Goal: Communication & Community: Participate in discussion

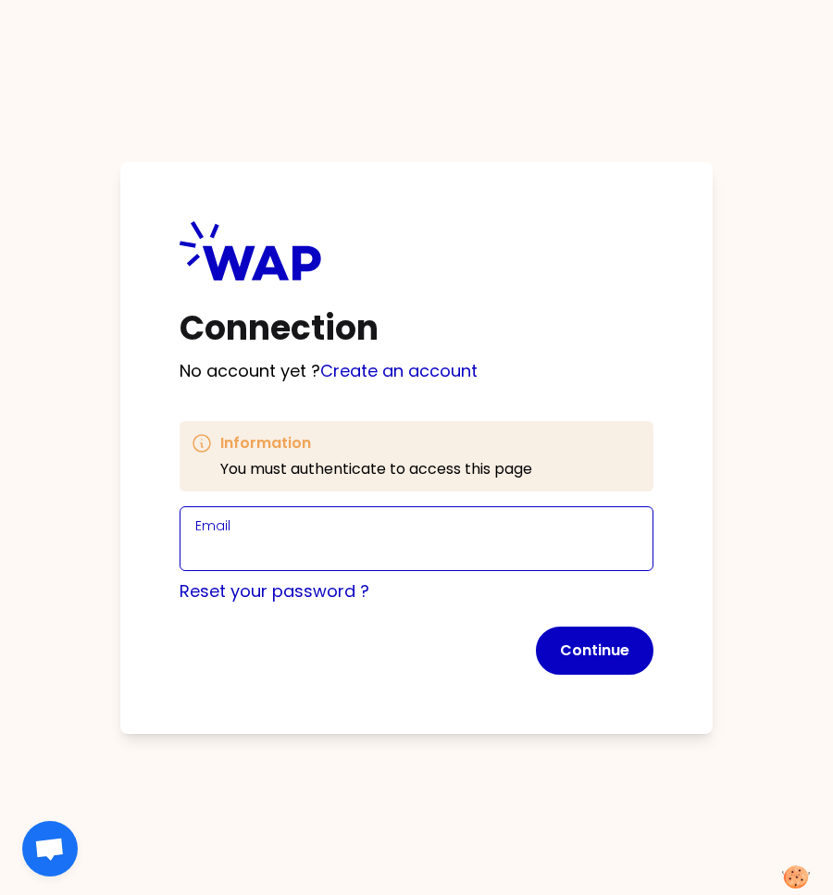
click at [405, 549] on input "Email" at bounding box center [416, 550] width 443 height 26
click at [327, 553] on input "[PERSON_NAME][EMAIL_ADDRESS][DOMAIN_NAME]" at bounding box center [416, 550] width 443 height 26
type input "[PERSON_NAME][EMAIL_ADDRESS][DOMAIN_NAME]"
click button "Continue" at bounding box center [595, 651] width 118 height 48
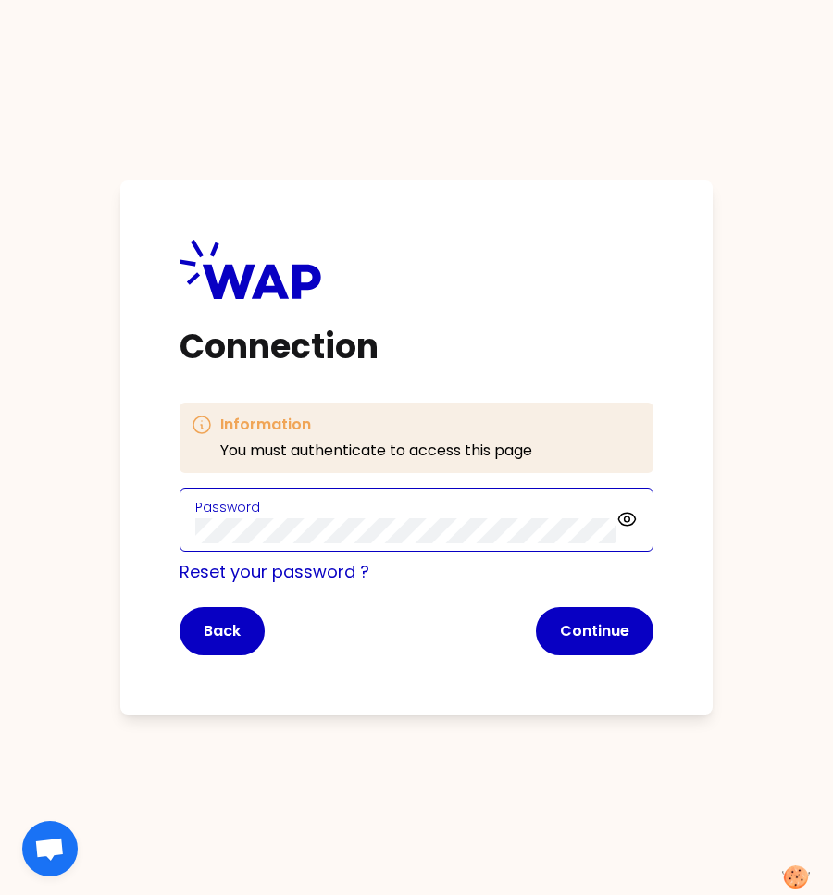
click button "Continue" at bounding box center [595, 631] width 118 height 48
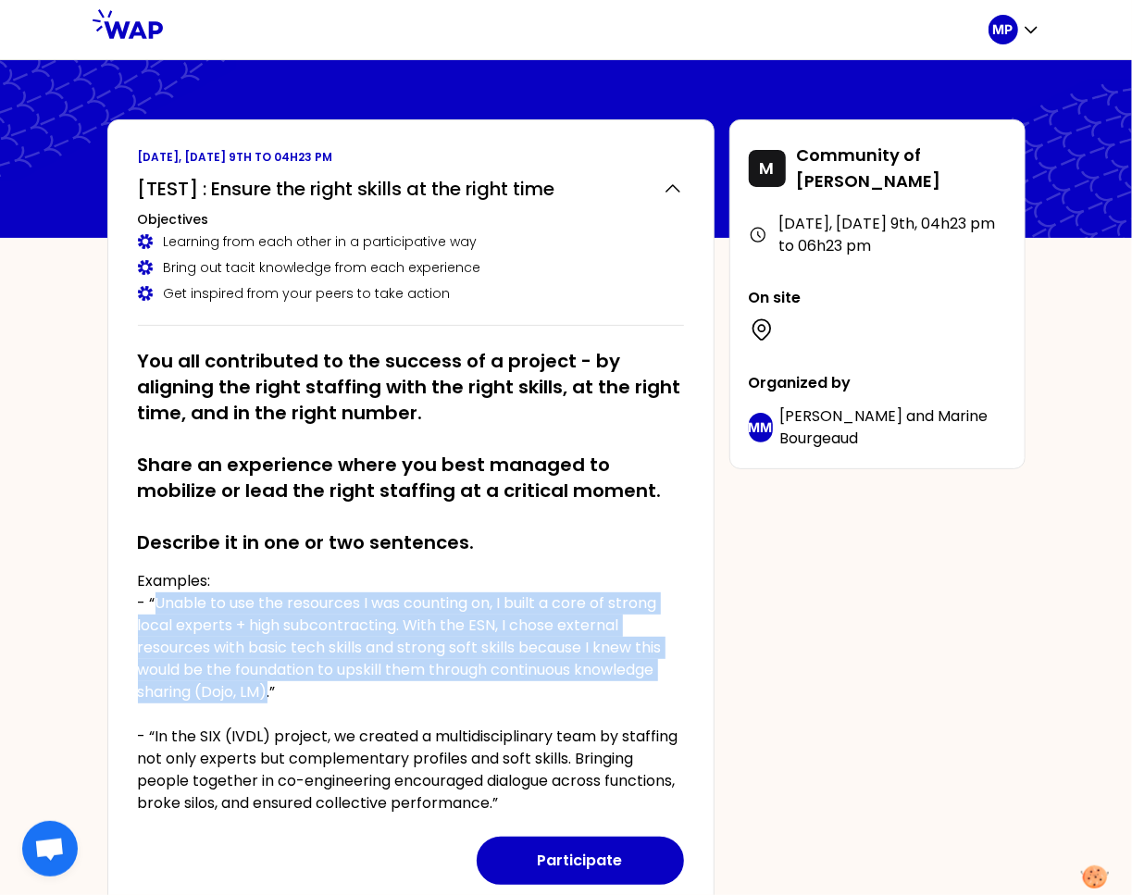
drag, startPoint x: 190, startPoint y: 617, endPoint x: 273, endPoint y: 687, distance: 109.1
click at [269, 684] on p "Examples: - “Unable to use the resources I was counting on, I built a core of s…" at bounding box center [411, 692] width 546 height 244
click at [561, 860] on button "Participate" at bounding box center [580, 861] width 207 height 48
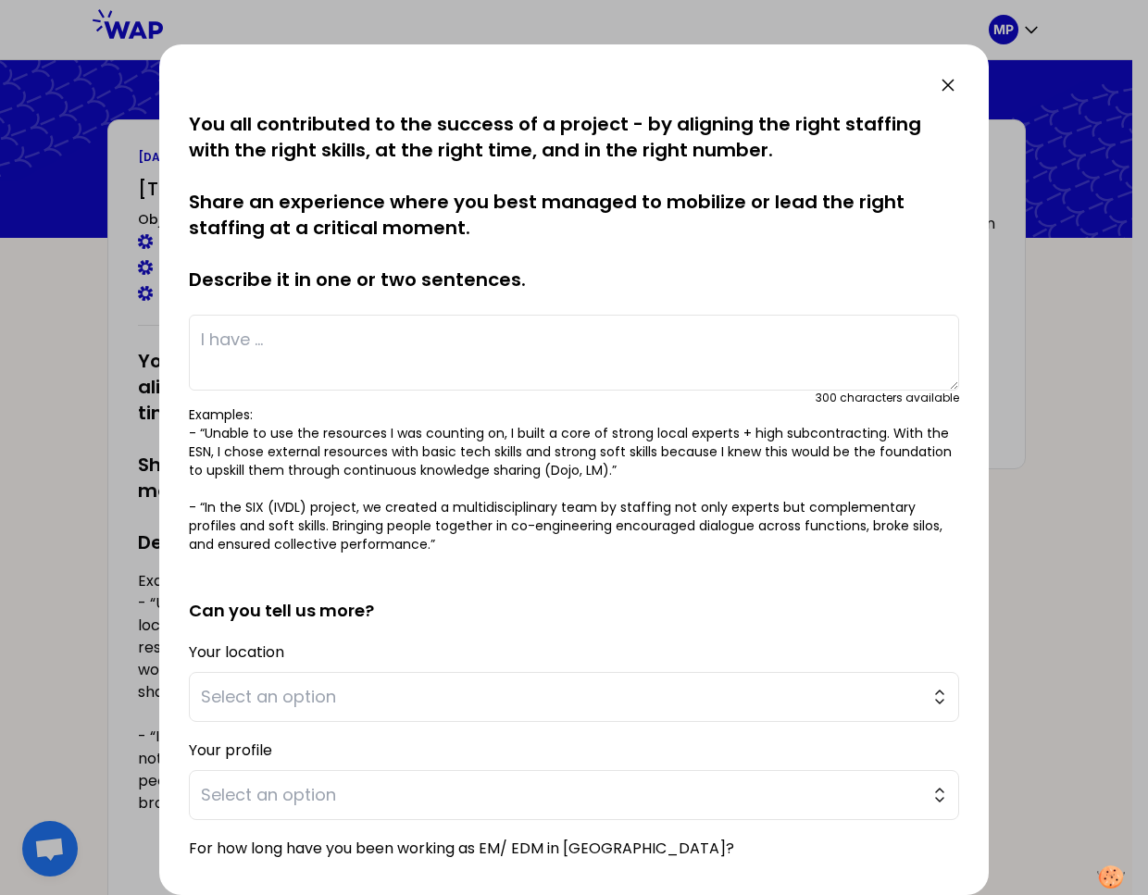
click at [370, 364] on textarea at bounding box center [574, 353] width 770 height 76
paste textarea "Unable to use the resources I was counting on, I built a core of strong local e…"
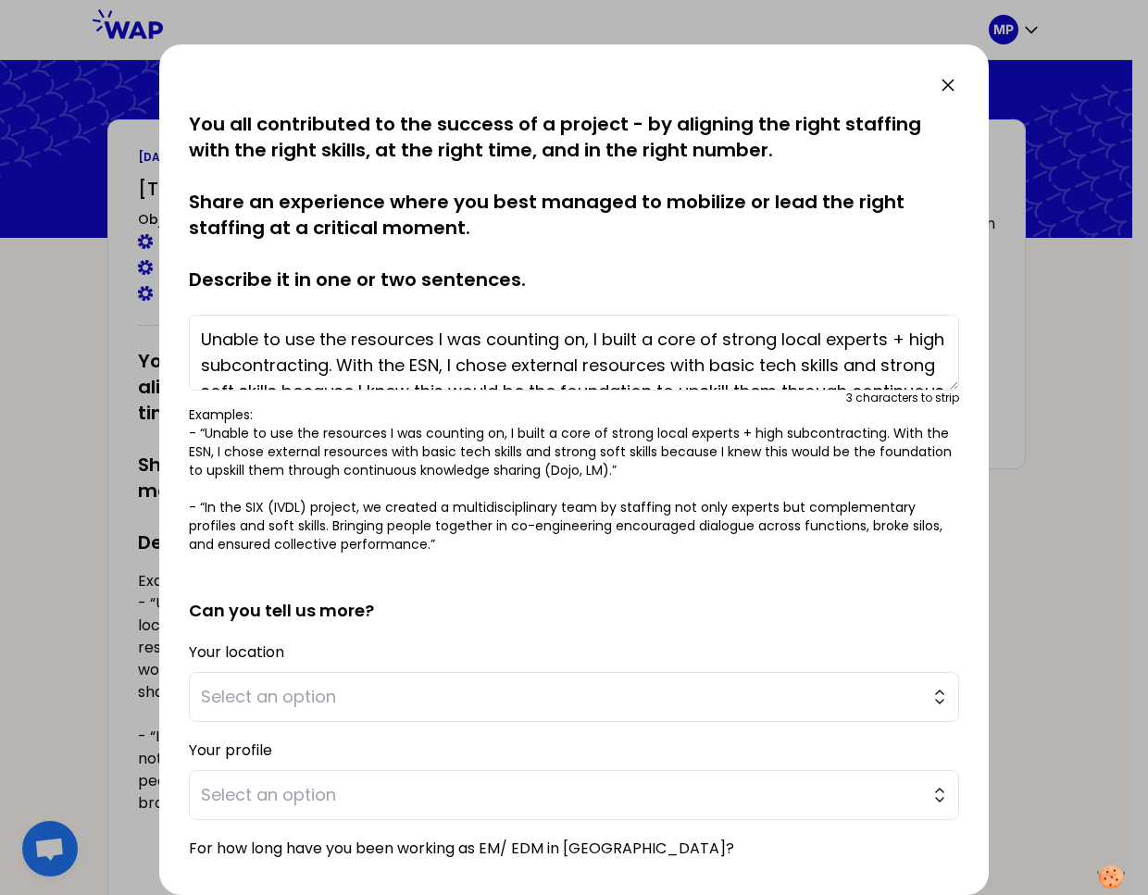
scroll to position [40, 0]
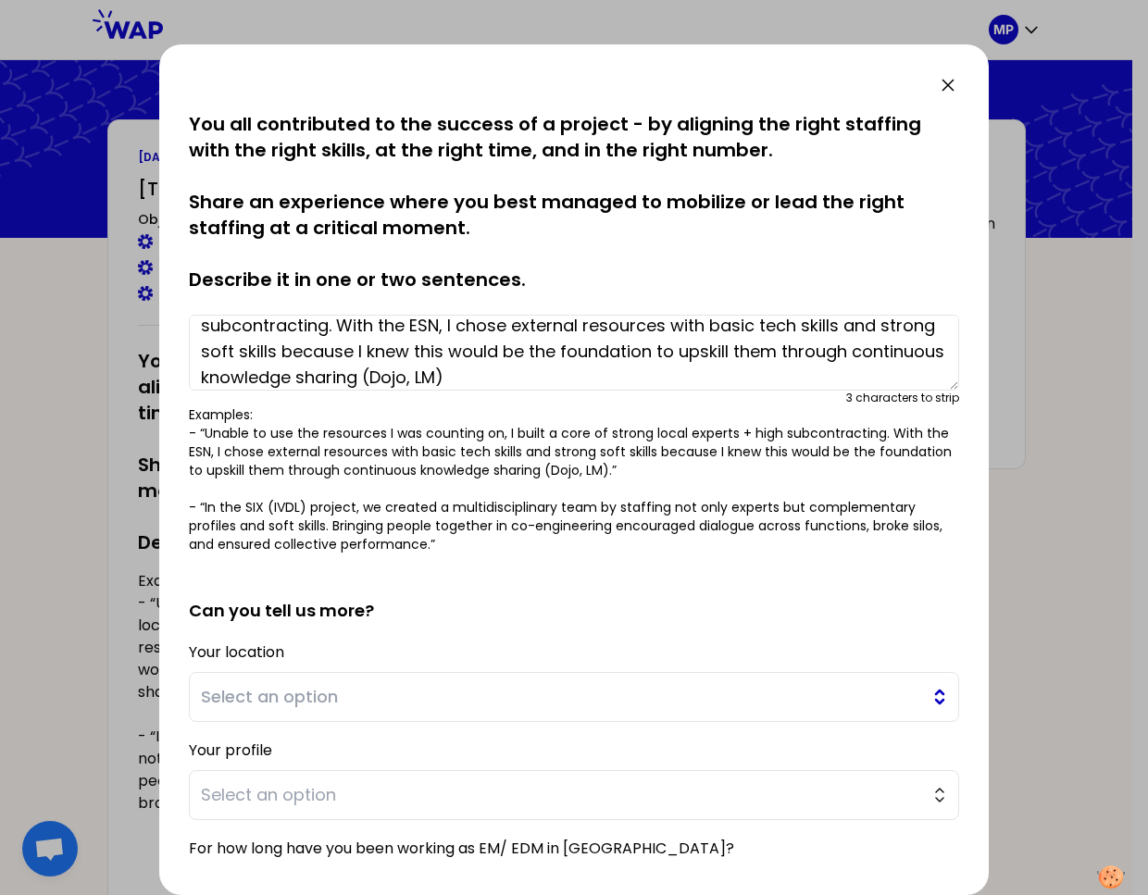
click at [465, 702] on span "Select an option" at bounding box center [561, 697] width 720 height 26
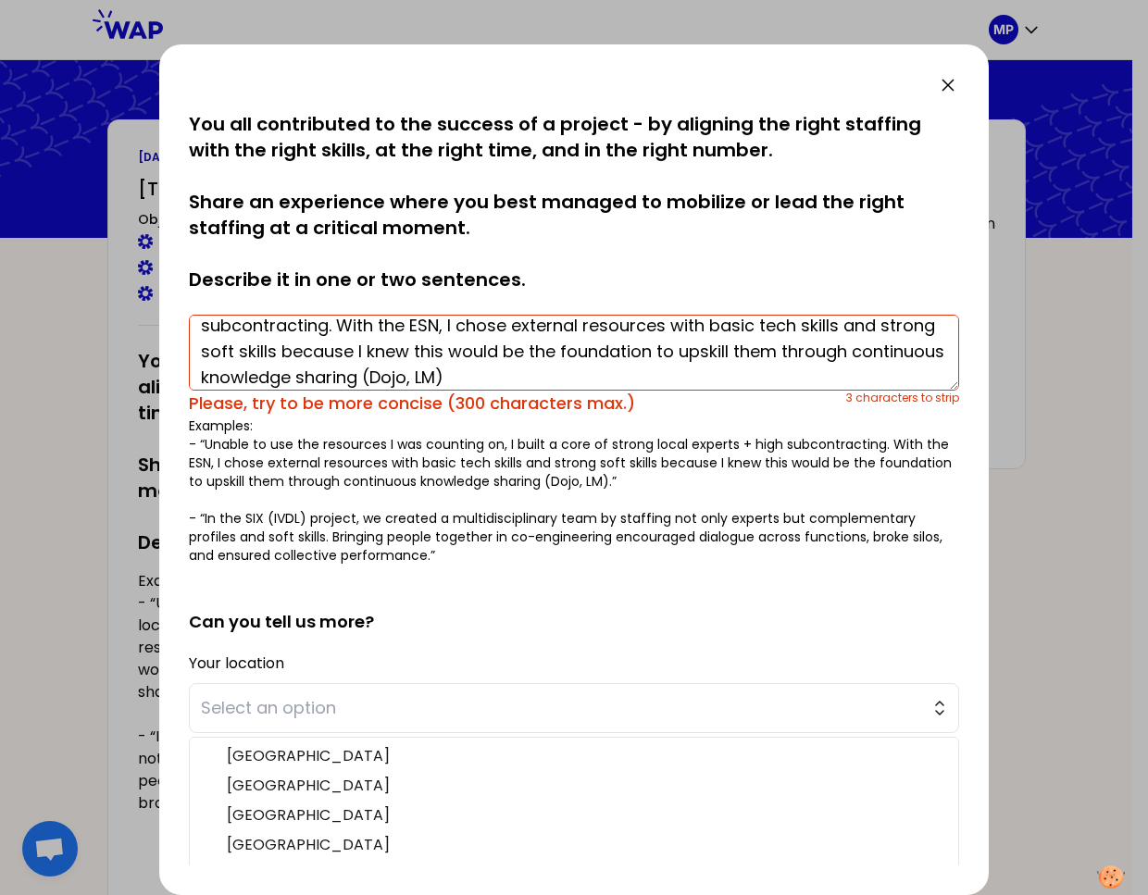
click at [609, 375] on textarea "Unable to use the resources I was counting on, I built a core of strong local e…" at bounding box center [574, 353] width 770 height 76
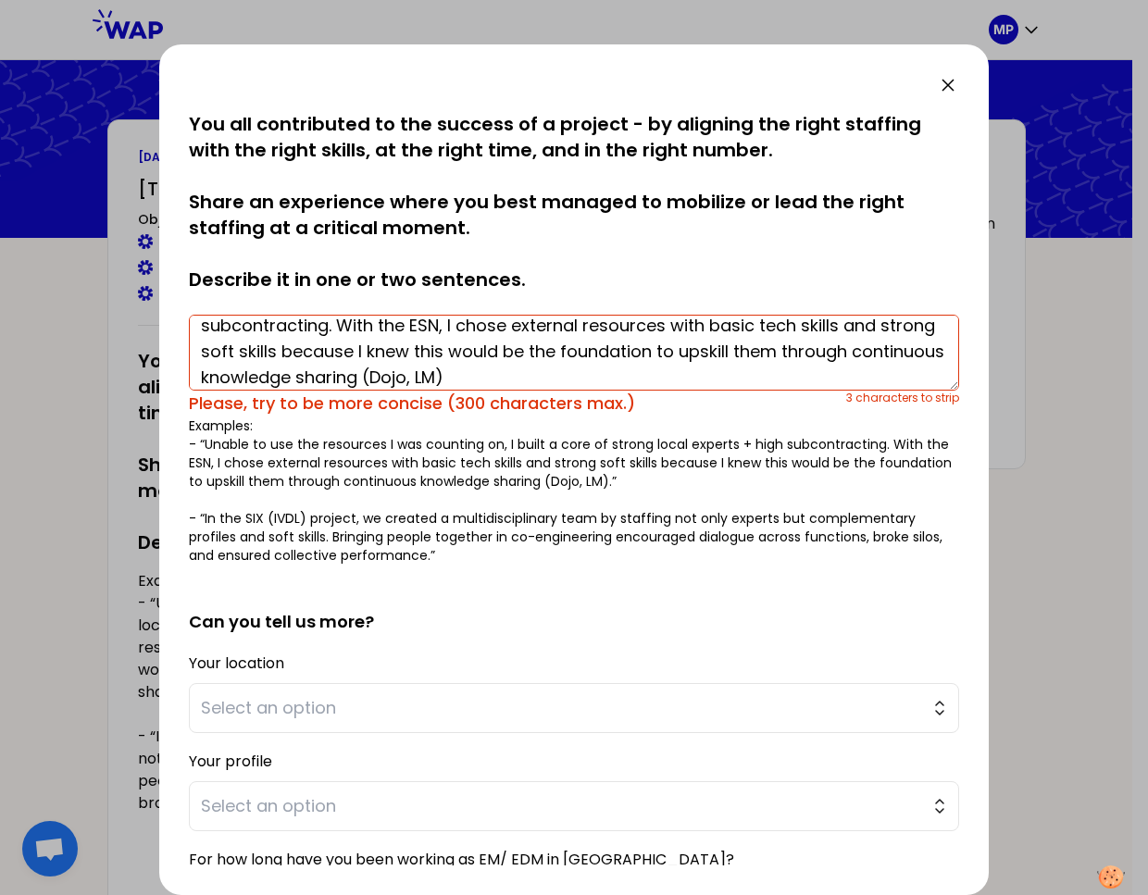
drag, startPoint x: 566, startPoint y: 368, endPoint x: 466, endPoint y: 369, distance: 100.0
click at [456, 368] on textarea "Unable to use the resources I was counting on, I built a core of strong local e…" at bounding box center [574, 353] width 770 height 76
click at [753, 350] on textarea "Unable to use the resources I was counting on, I built a core of strong local e…" at bounding box center [574, 353] width 770 height 76
click at [721, 370] on textarea "Unable to use the resources I was counting on, I built a core of strong local e…" at bounding box center [574, 353] width 770 height 76
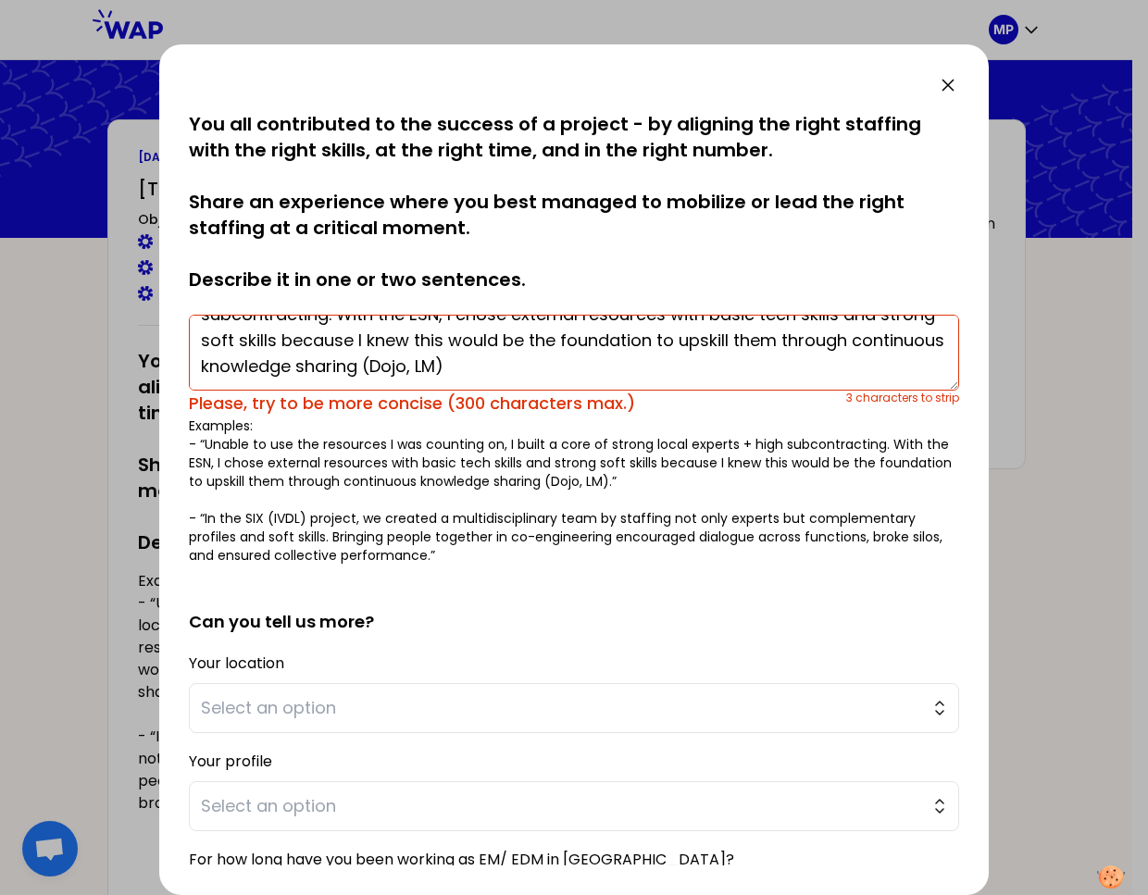
drag, startPoint x: 465, startPoint y: 375, endPoint x: 631, endPoint y: 378, distance: 165.8
click at [631, 378] on textarea "Unable to use the resources I was counting on, I built a core of strong local e…" at bounding box center [574, 353] width 770 height 76
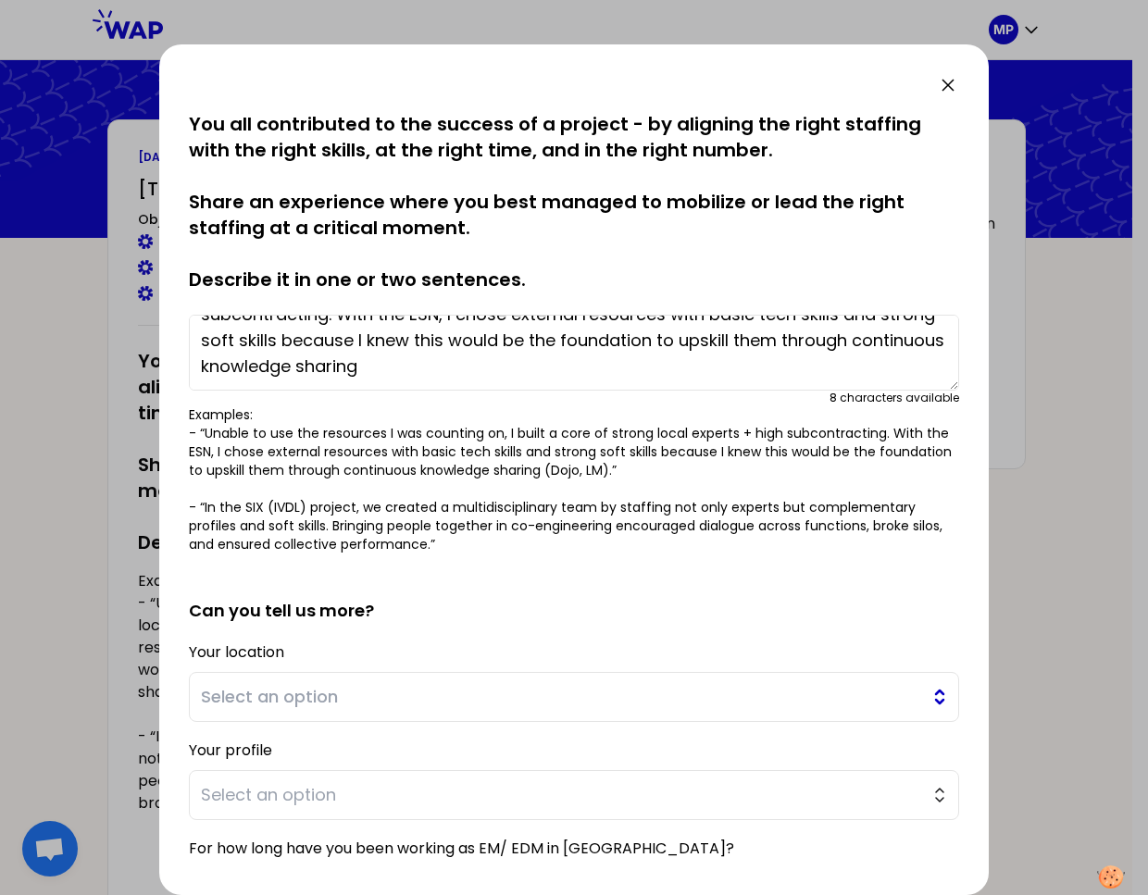
type textarea "Unable to use the resources I was counting on, I built a core of strong local e…"
click at [463, 689] on span "Select an option" at bounding box center [561, 697] width 720 height 26
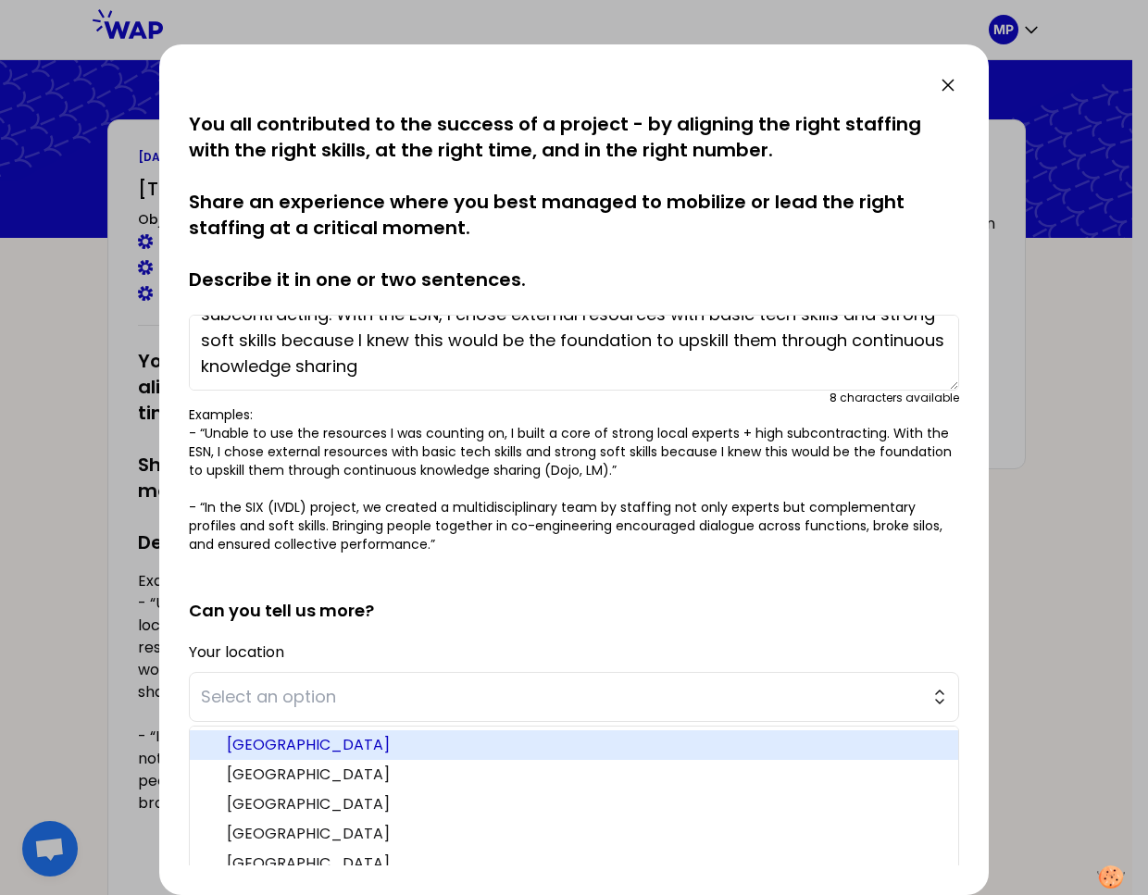
click at [387, 736] on span "Australia" at bounding box center [585, 745] width 717 height 22
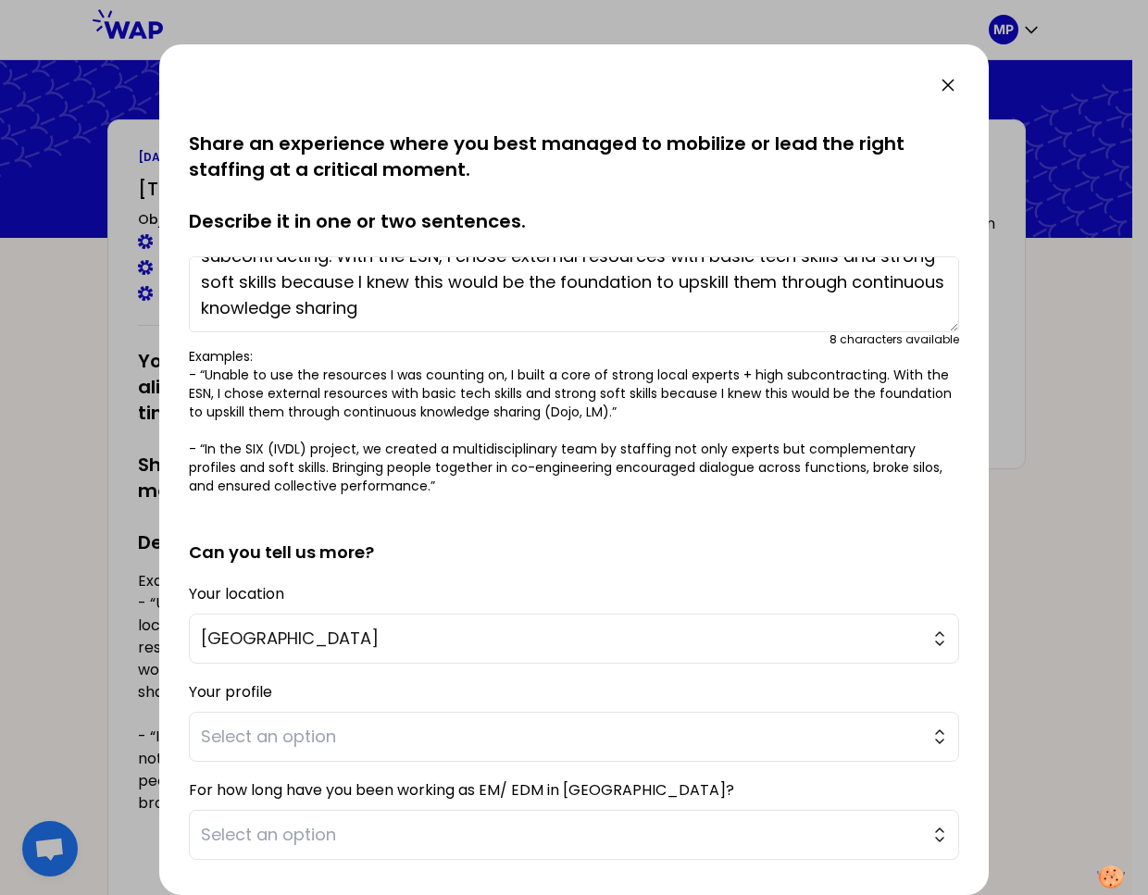
scroll to position [173, 0]
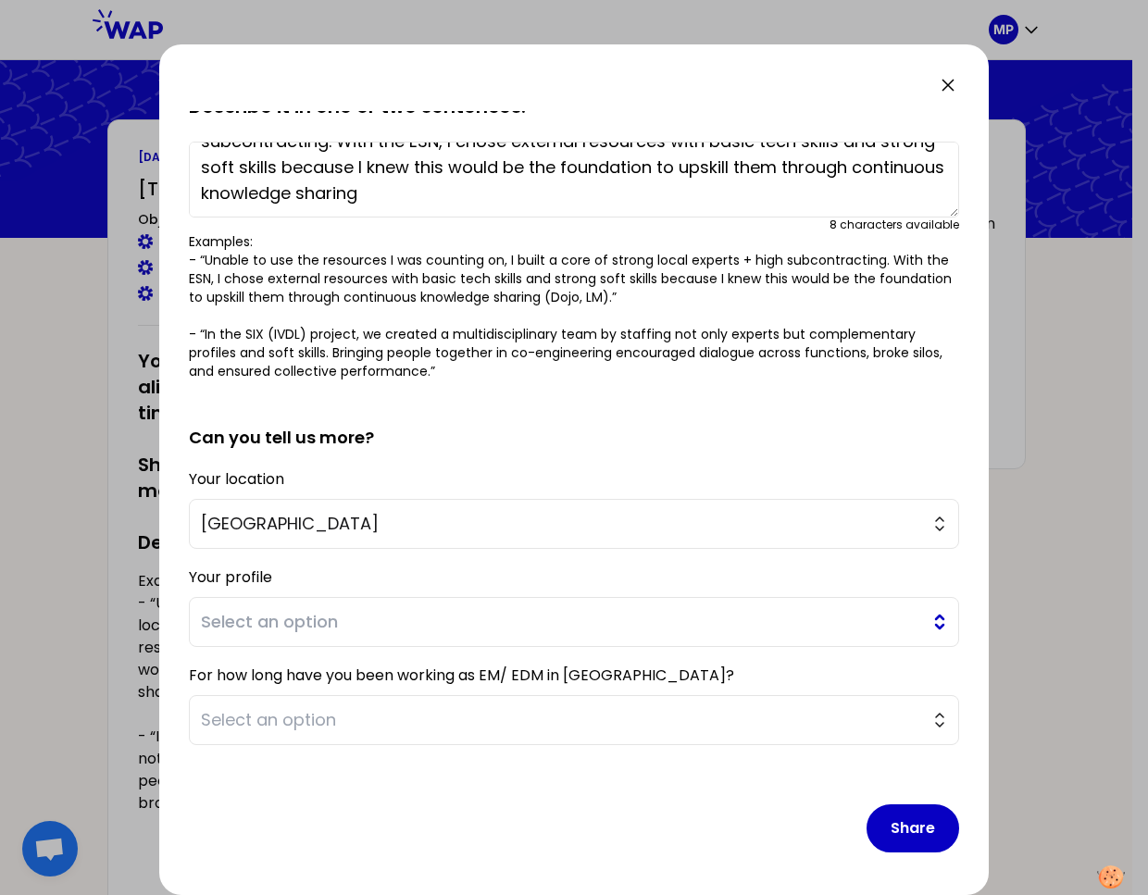
click at [343, 634] on span "Select an option" at bounding box center [561, 622] width 720 height 26
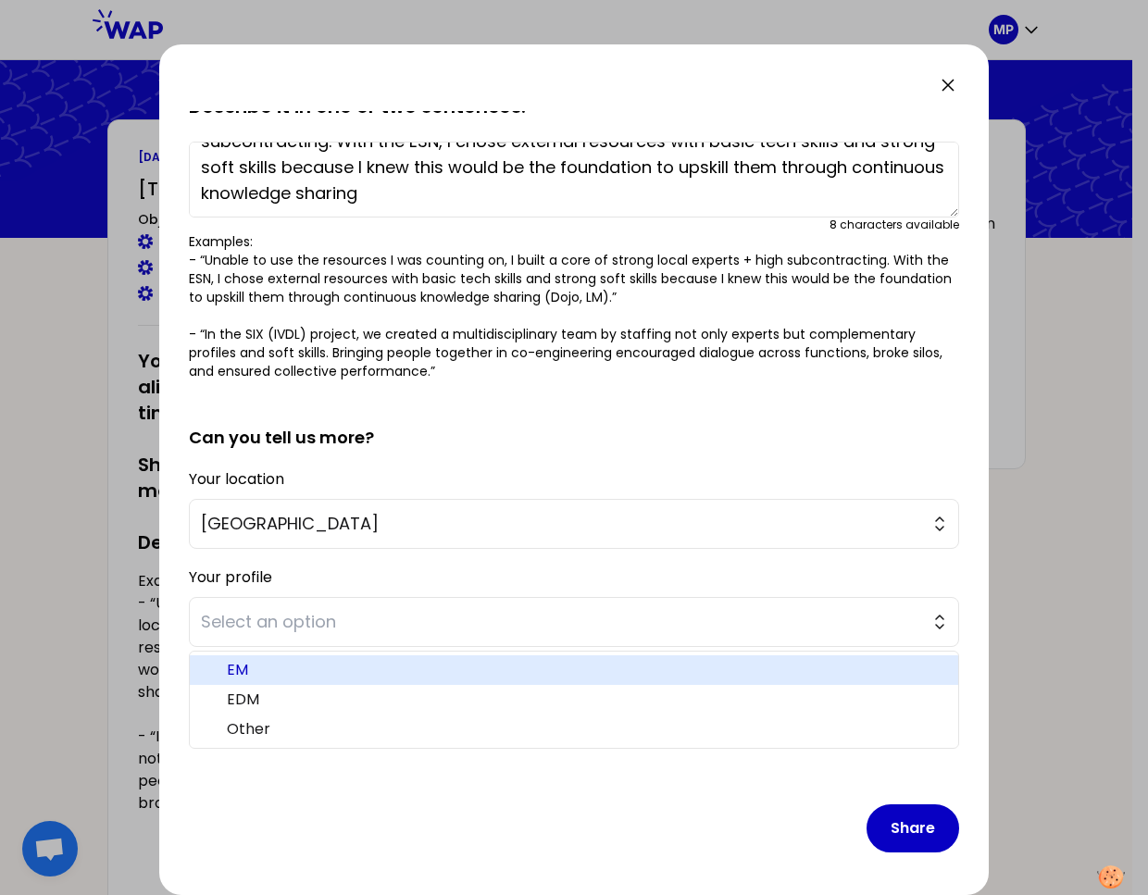
drag, startPoint x: 290, startPoint y: 668, endPoint x: 298, endPoint y: 690, distance: 22.9
click at [291, 669] on span "EM" at bounding box center [585, 670] width 717 height 22
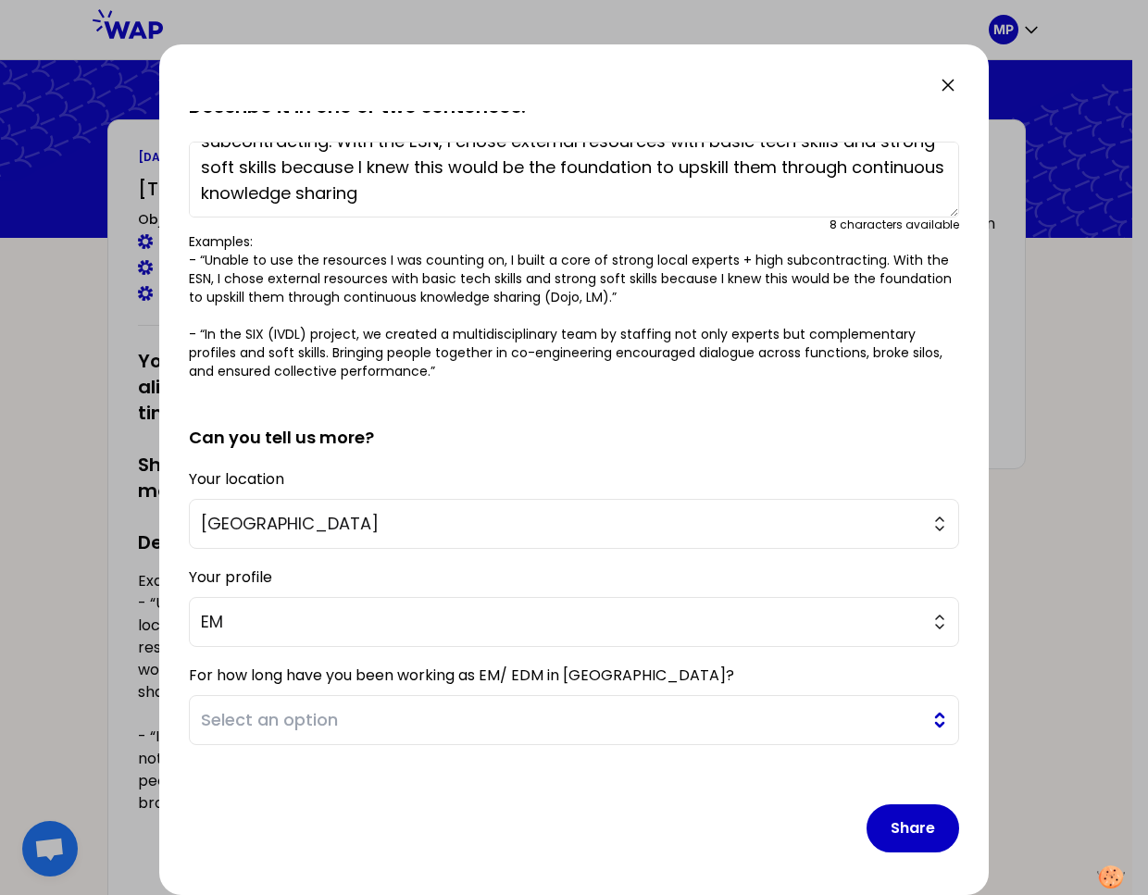
click at [304, 717] on span "Select an option" at bounding box center [561, 720] width 720 height 26
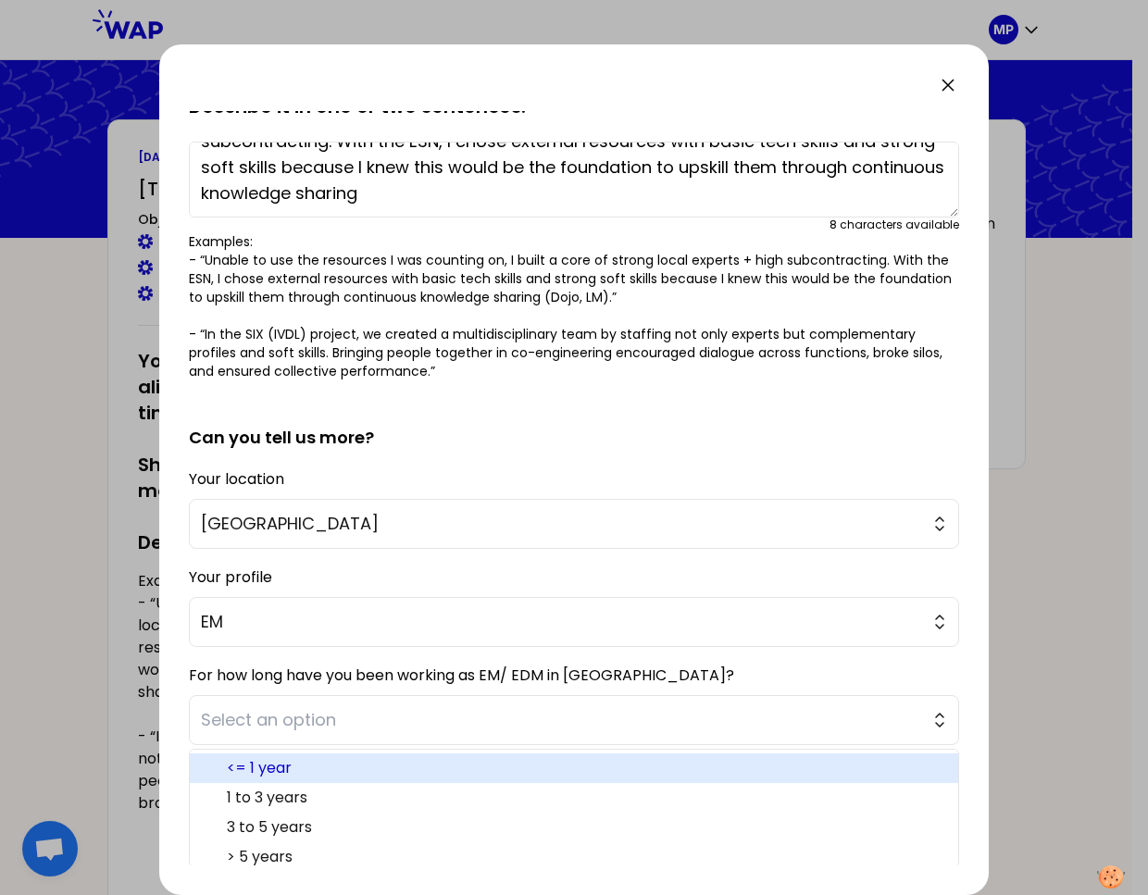
click at [322, 761] on span "<= 1 year" at bounding box center [585, 768] width 717 height 22
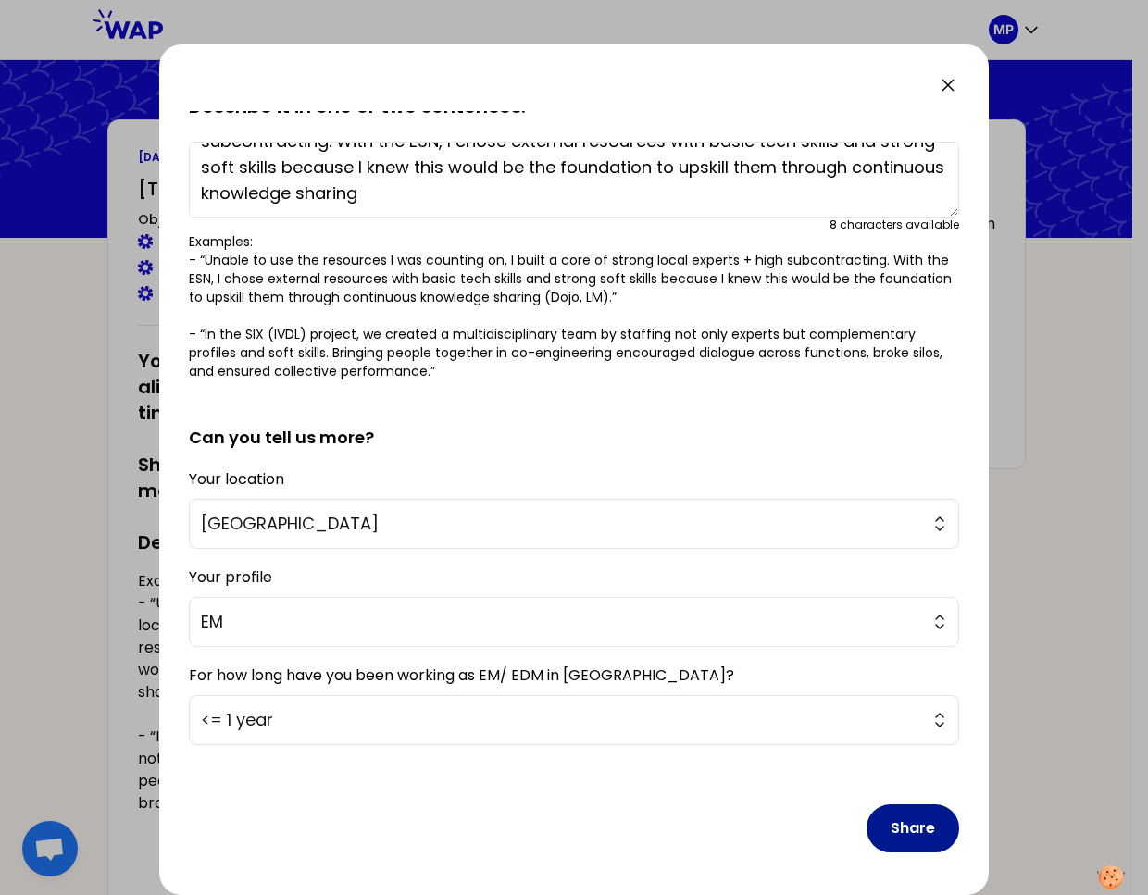
click at [832, 828] on button "Share" at bounding box center [913, 829] width 93 height 48
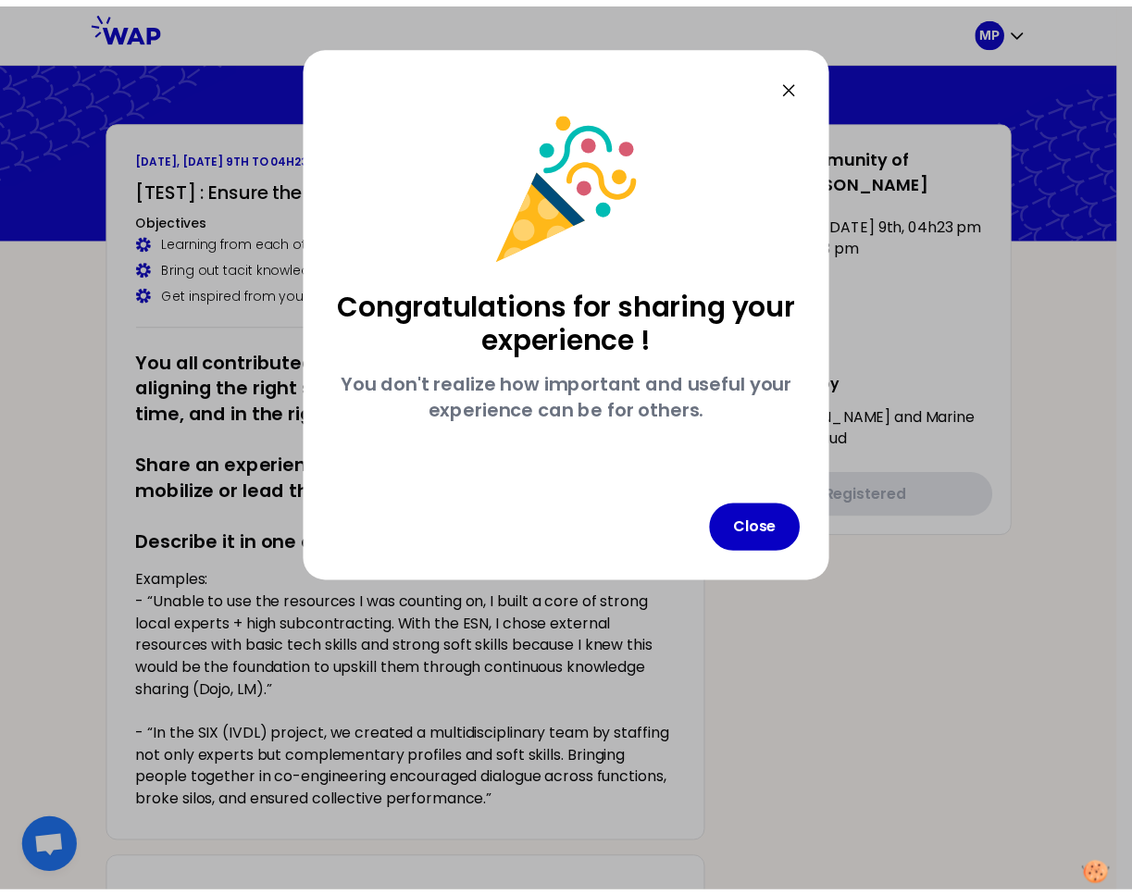
scroll to position [0, 0]
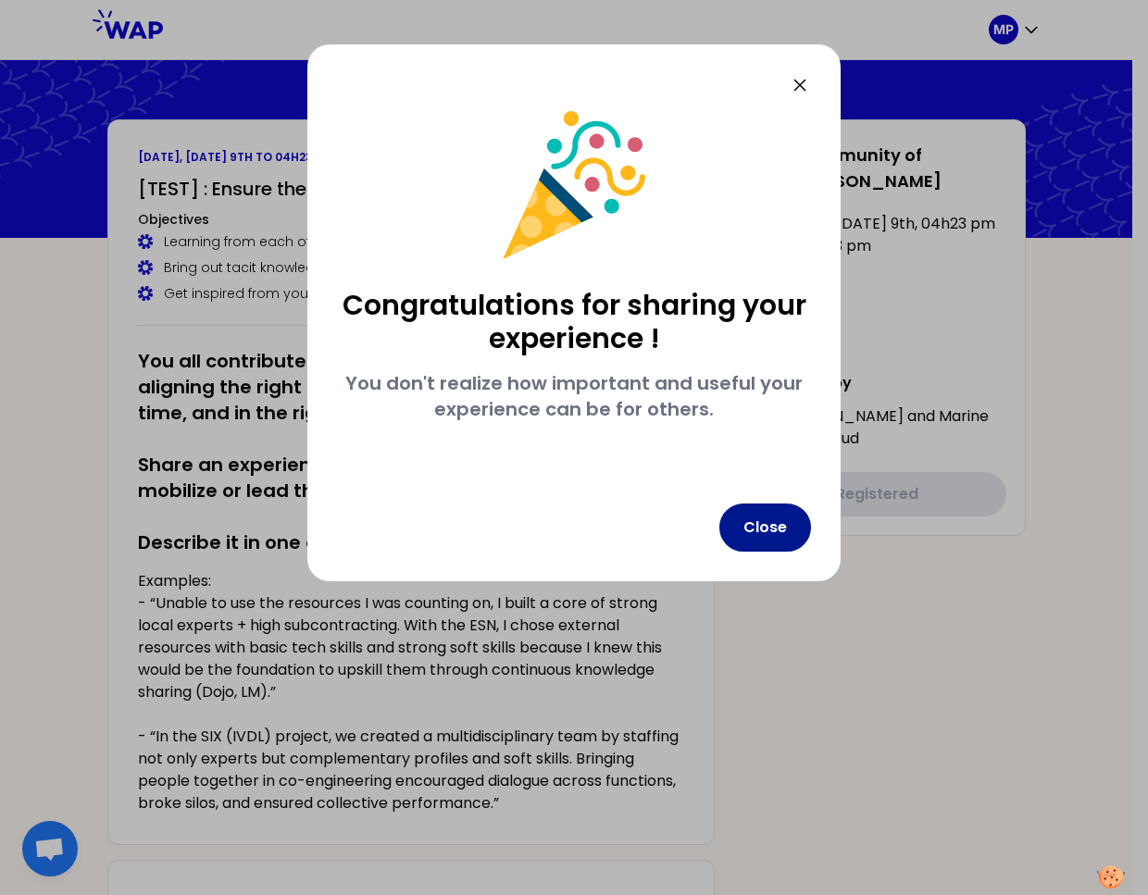
click at [767, 535] on button "Close" at bounding box center [765, 528] width 92 height 48
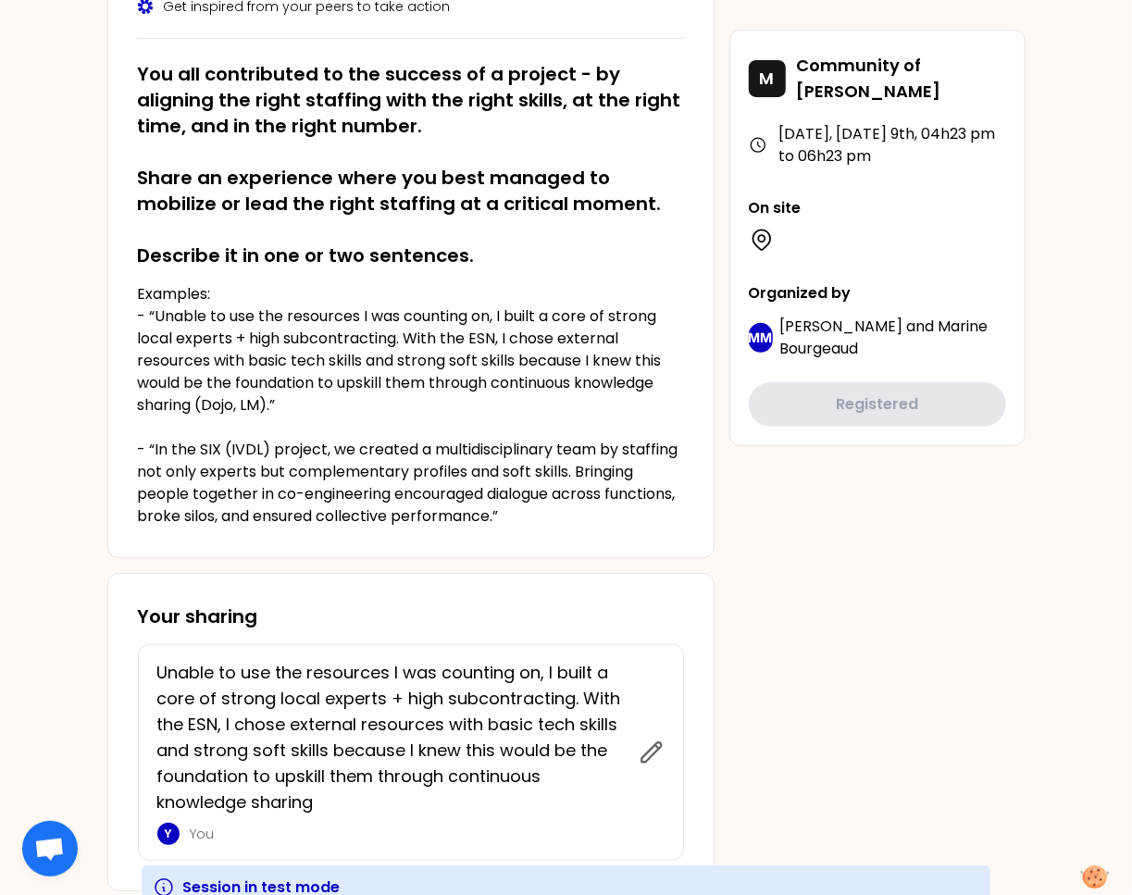
scroll to position [343, 0]
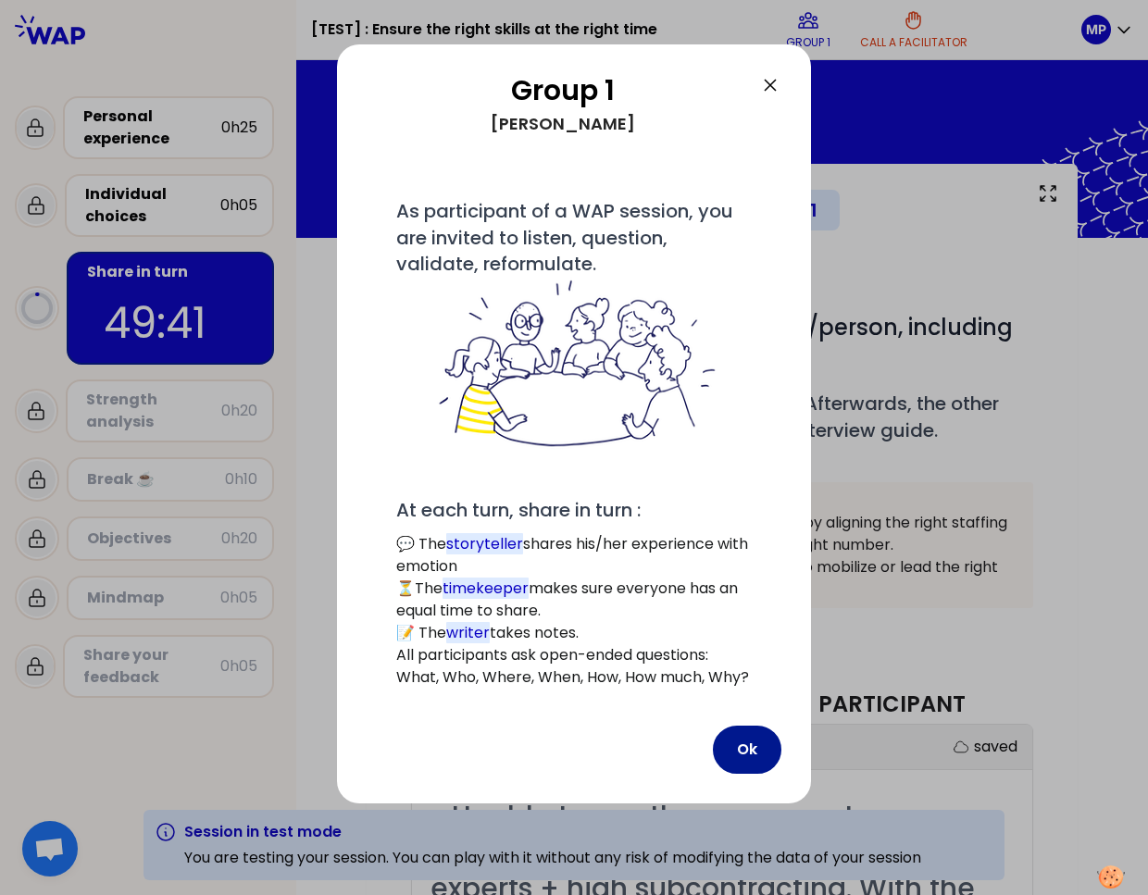
click at [756, 753] on button "Ok" at bounding box center [747, 750] width 69 height 48
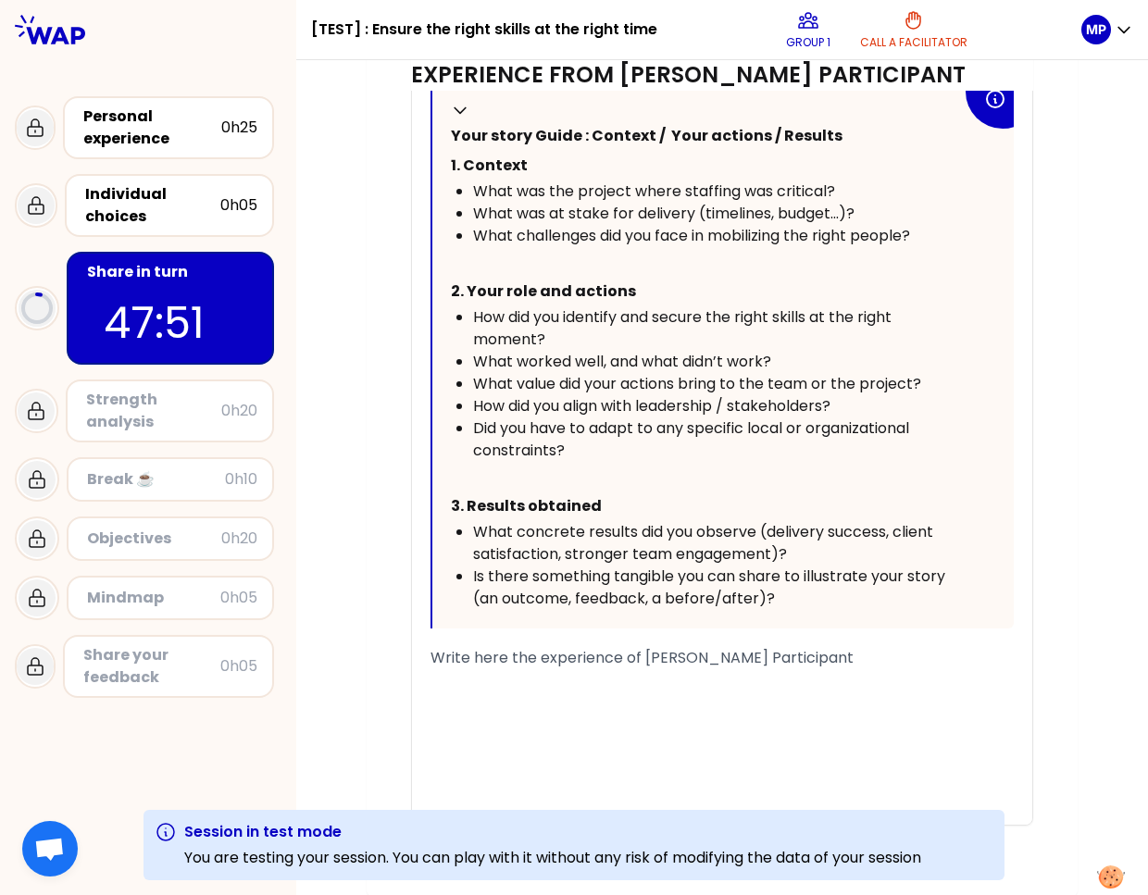
scroll to position [938, 0]
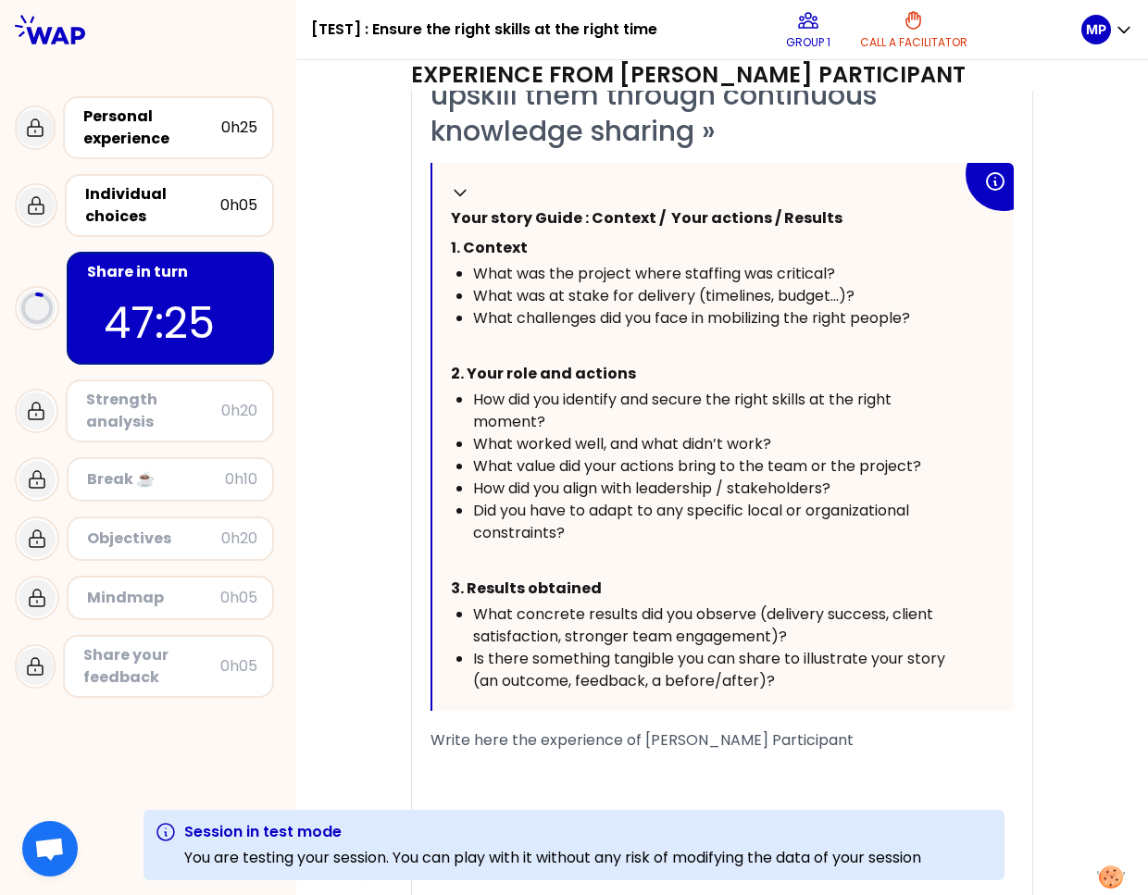
click at [522, 770] on div "﻿" at bounding box center [722, 763] width 583 height 22
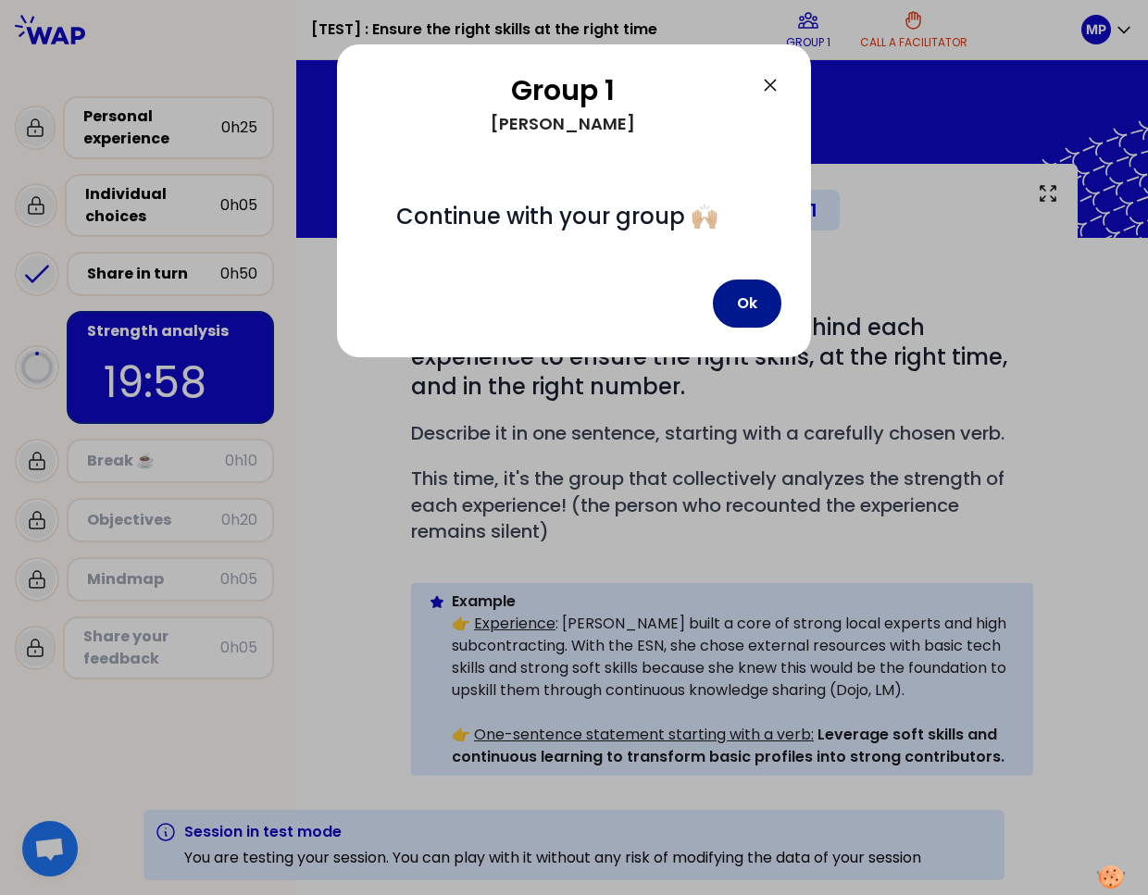
click at [737, 300] on button "Ok" at bounding box center [747, 304] width 69 height 48
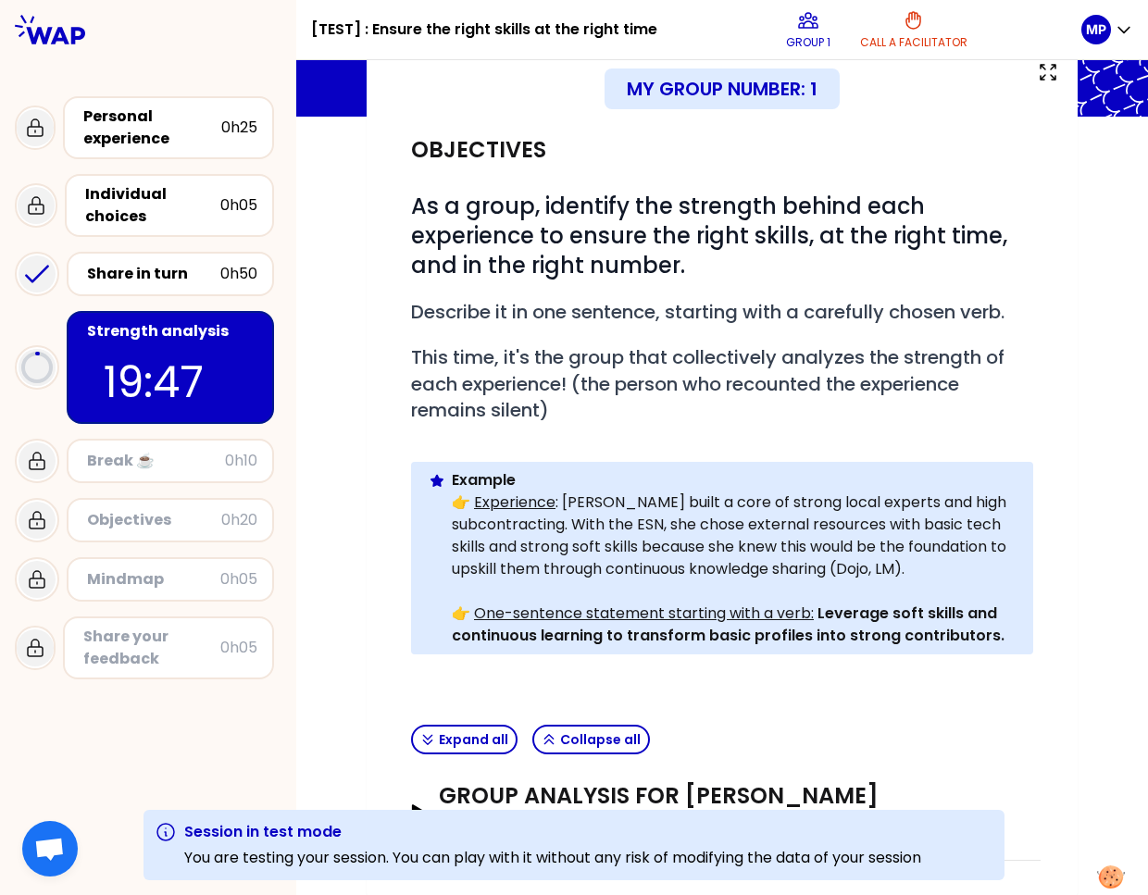
scroll to position [121, 0]
click at [731, 793] on h3 "Group analysis for [PERSON_NAME] Participant" at bounding box center [705, 810] width 532 height 59
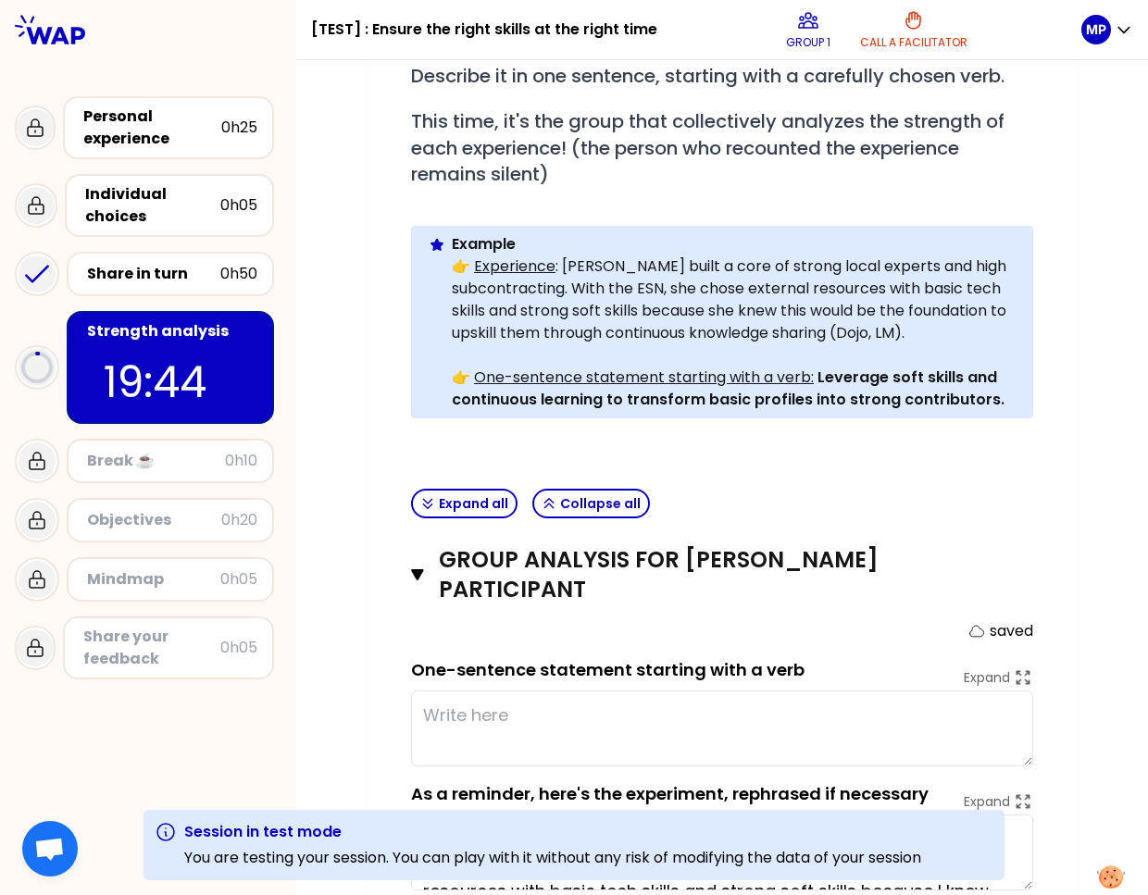
scroll to position [421, 0]
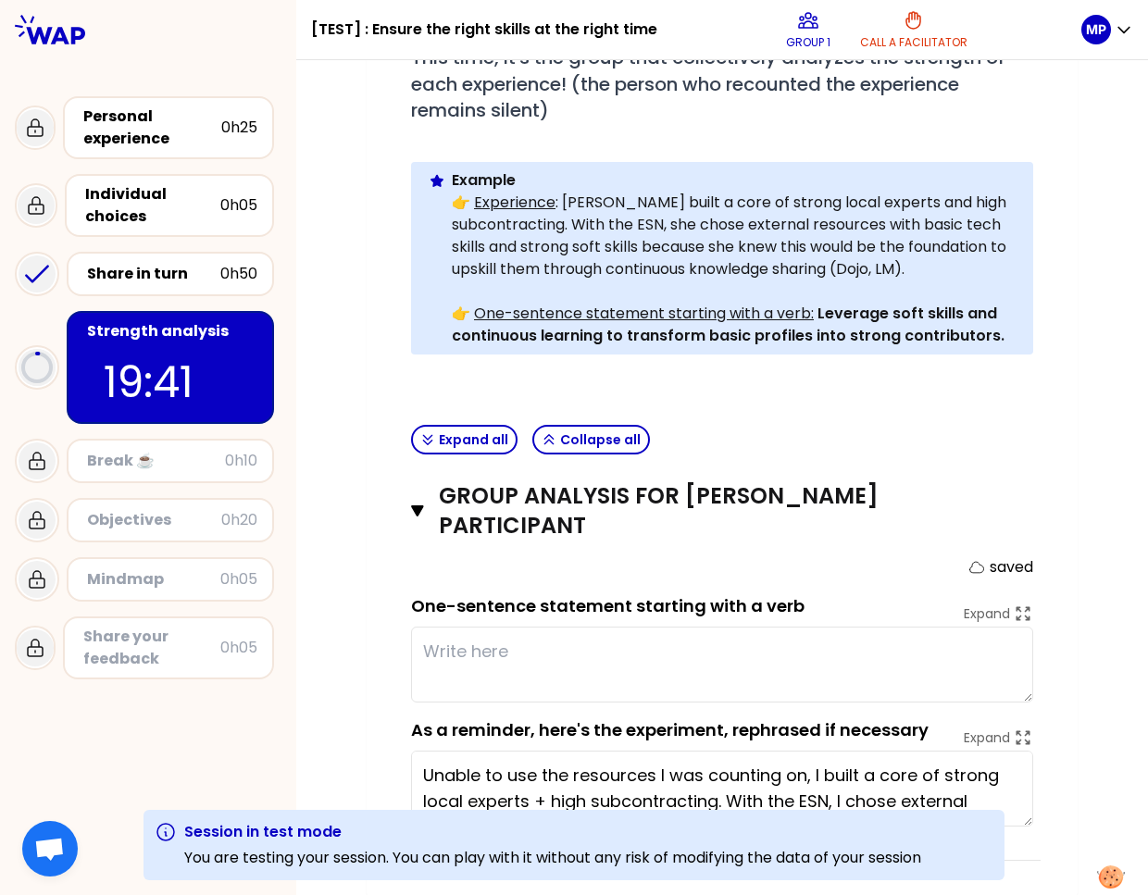
click at [451, 650] on textarea at bounding box center [722, 665] width 622 height 76
type textarea "test"
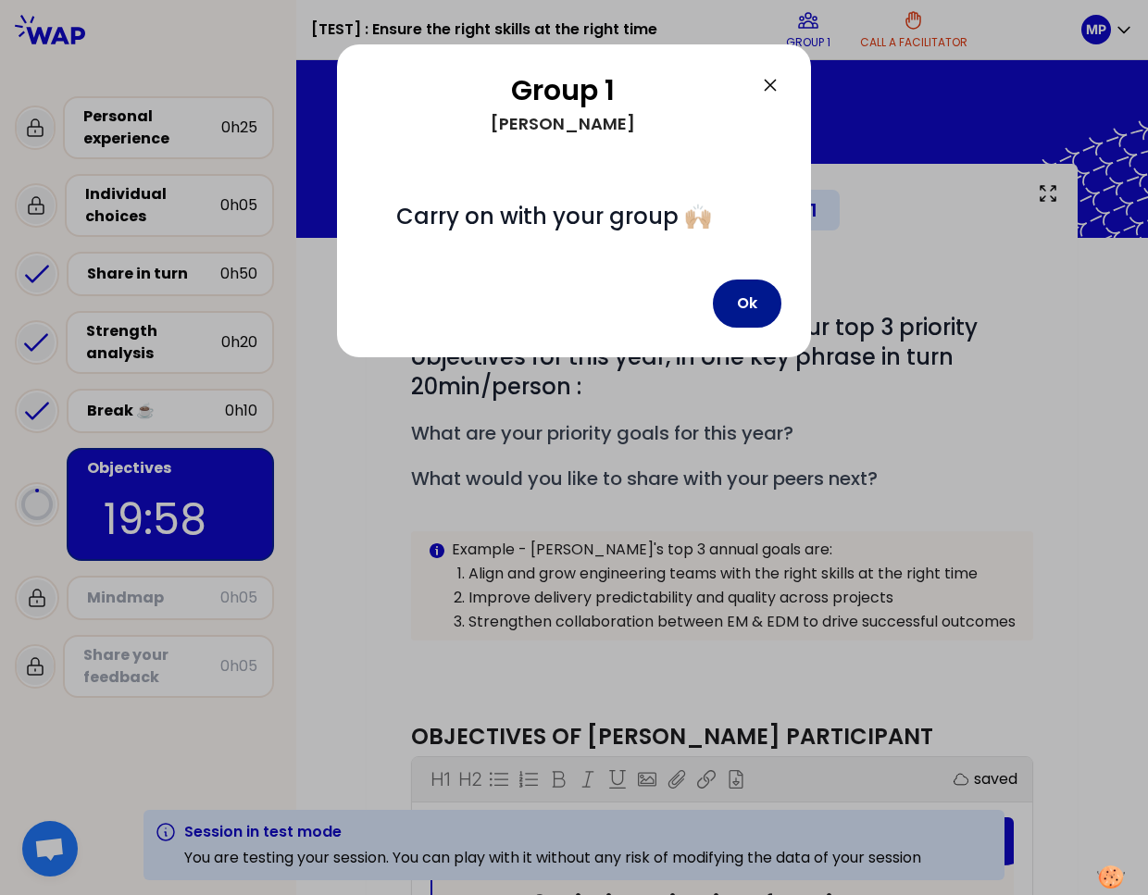
click at [749, 303] on button "Ok" at bounding box center [747, 304] width 69 height 48
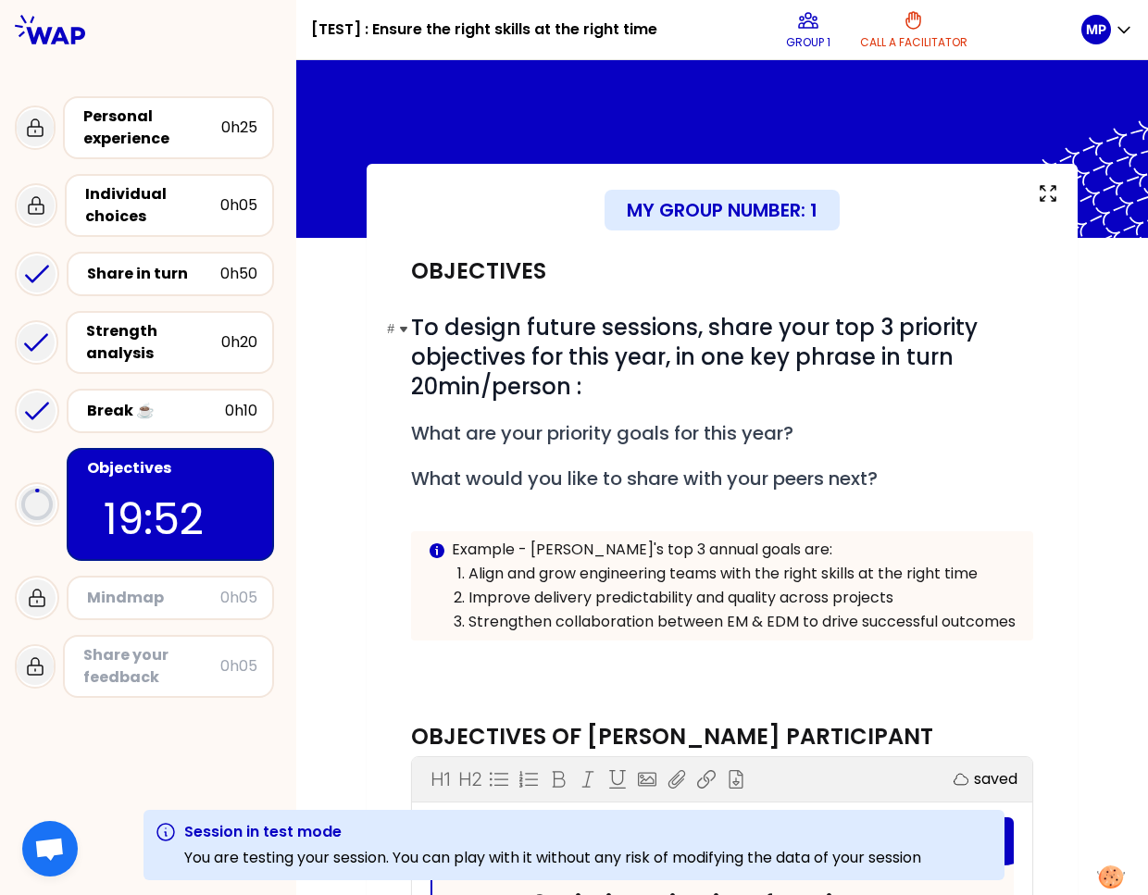
click at [674, 386] on h1 "# To design future sessions, share your top 3 priority objectives for this year…" at bounding box center [722, 357] width 622 height 89
drag, startPoint x: 869, startPoint y: 354, endPoint x: 964, endPoint y: 359, distance: 94.6
click at [832, 359] on h1 "# To design future sessions, share your top 3 priority objectives for this year…" at bounding box center [722, 357] width 622 height 89
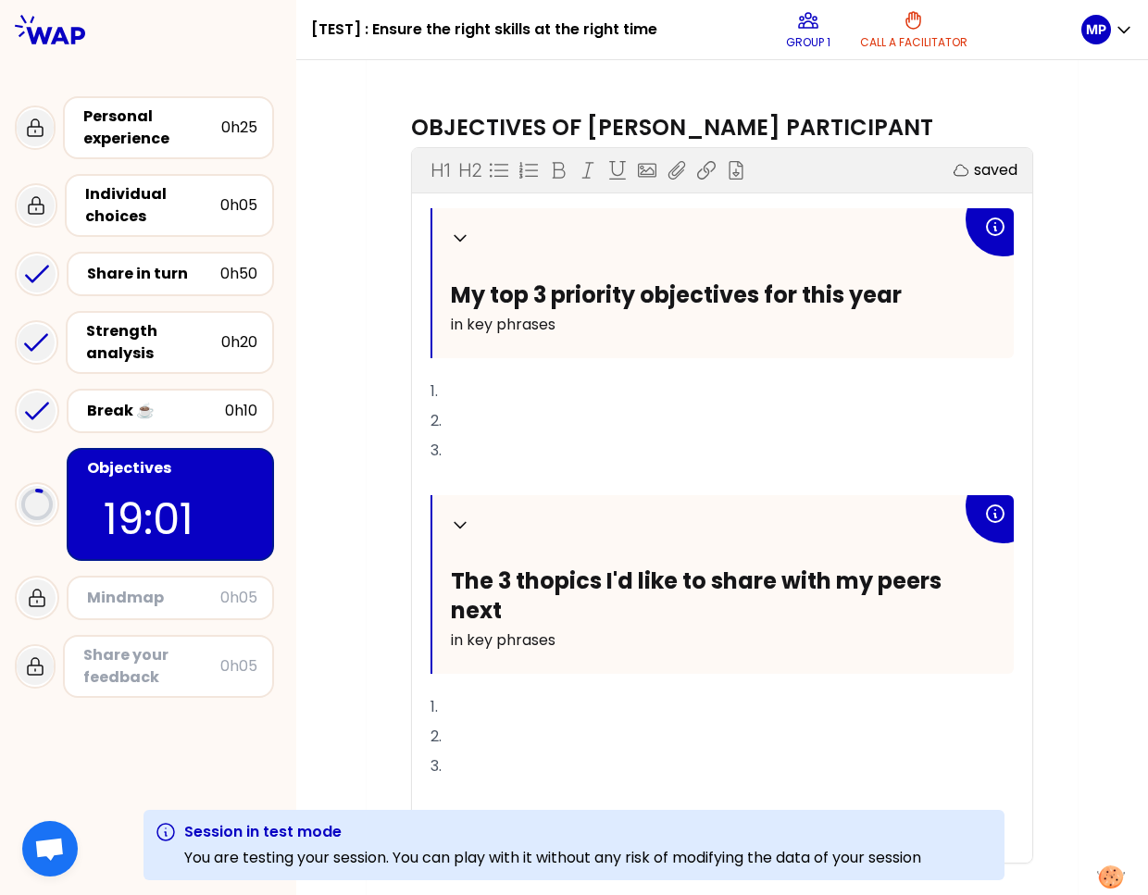
scroll to position [615, 0]
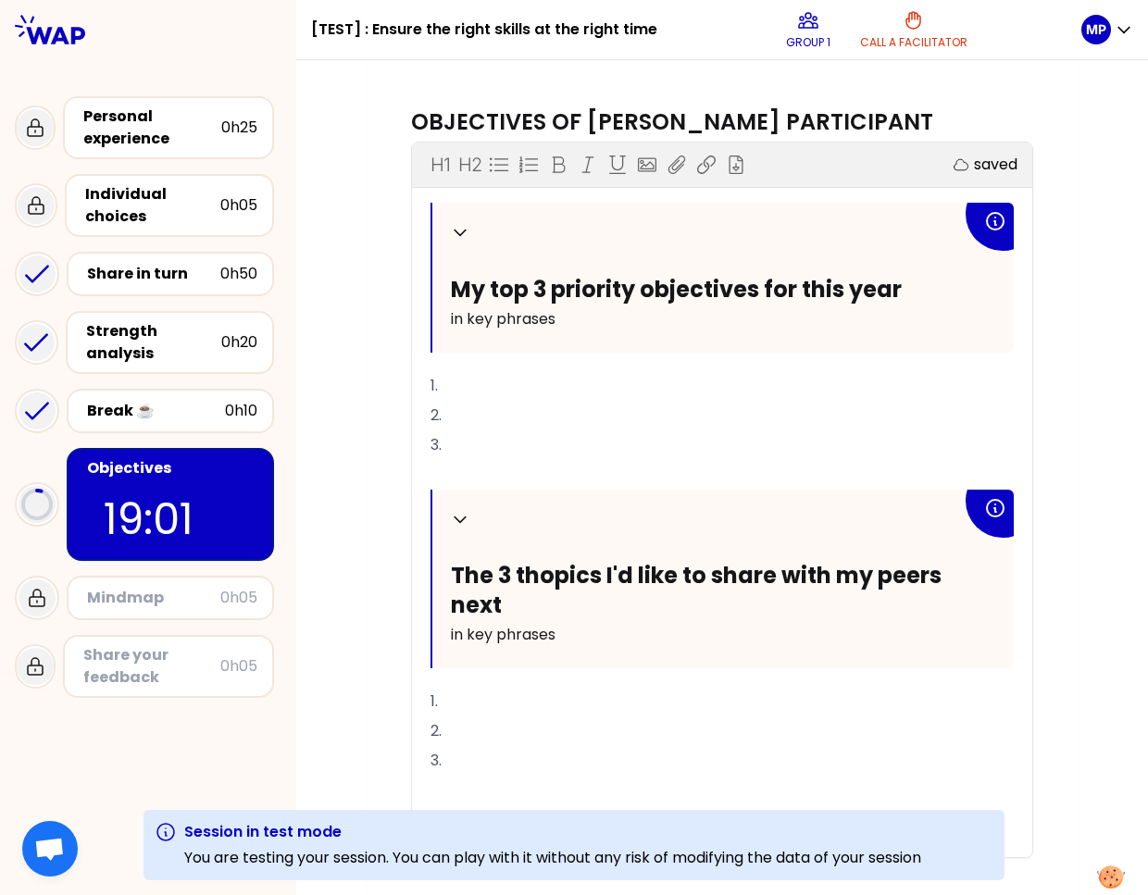
click at [627, 398] on p "1." at bounding box center [722, 386] width 583 height 30
click at [532, 771] on p "3." at bounding box center [722, 761] width 583 height 30
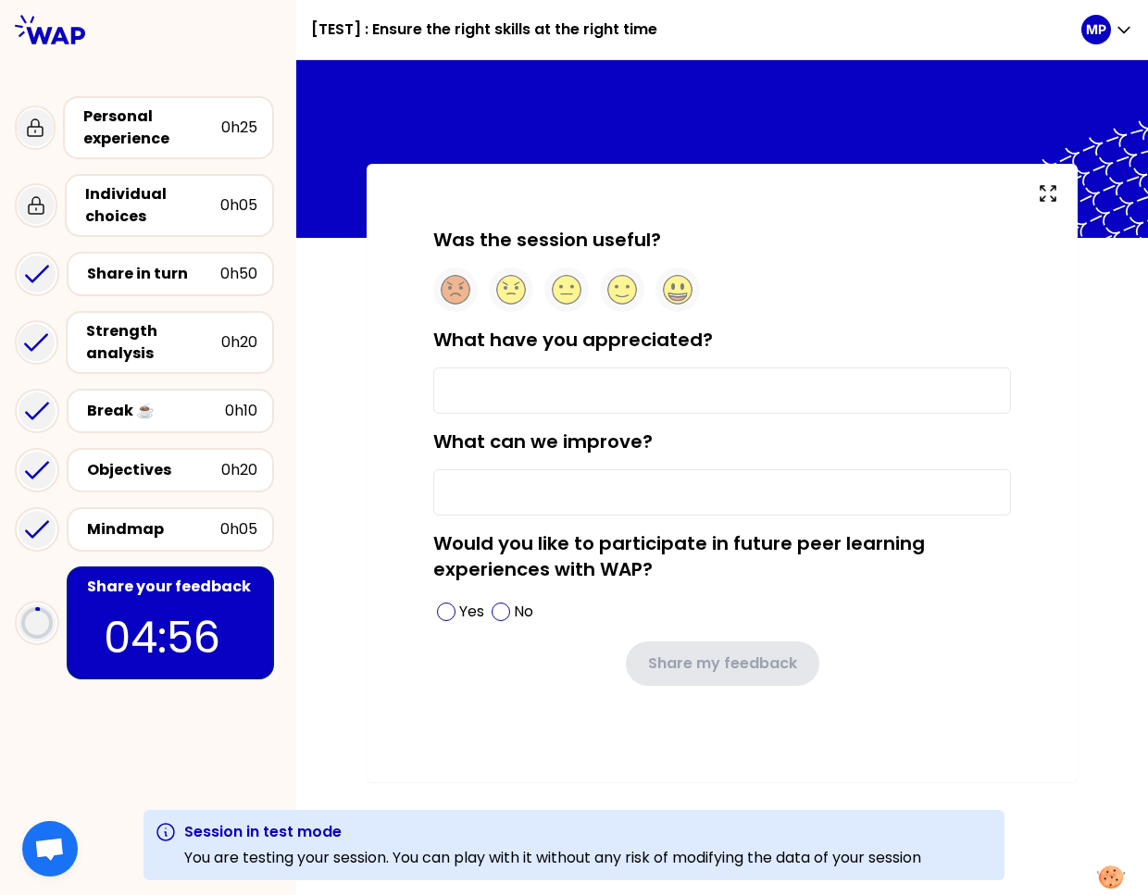
click at [548, 391] on input "What have you appreciated?" at bounding box center [722, 391] width 578 height 46
click at [374, 703] on div "Was the session useful? What have you appreciated? What can we improve? Would y…" at bounding box center [722, 473] width 711 height 618
click at [106, 459] on div "Objectives" at bounding box center [154, 470] width 134 height 22
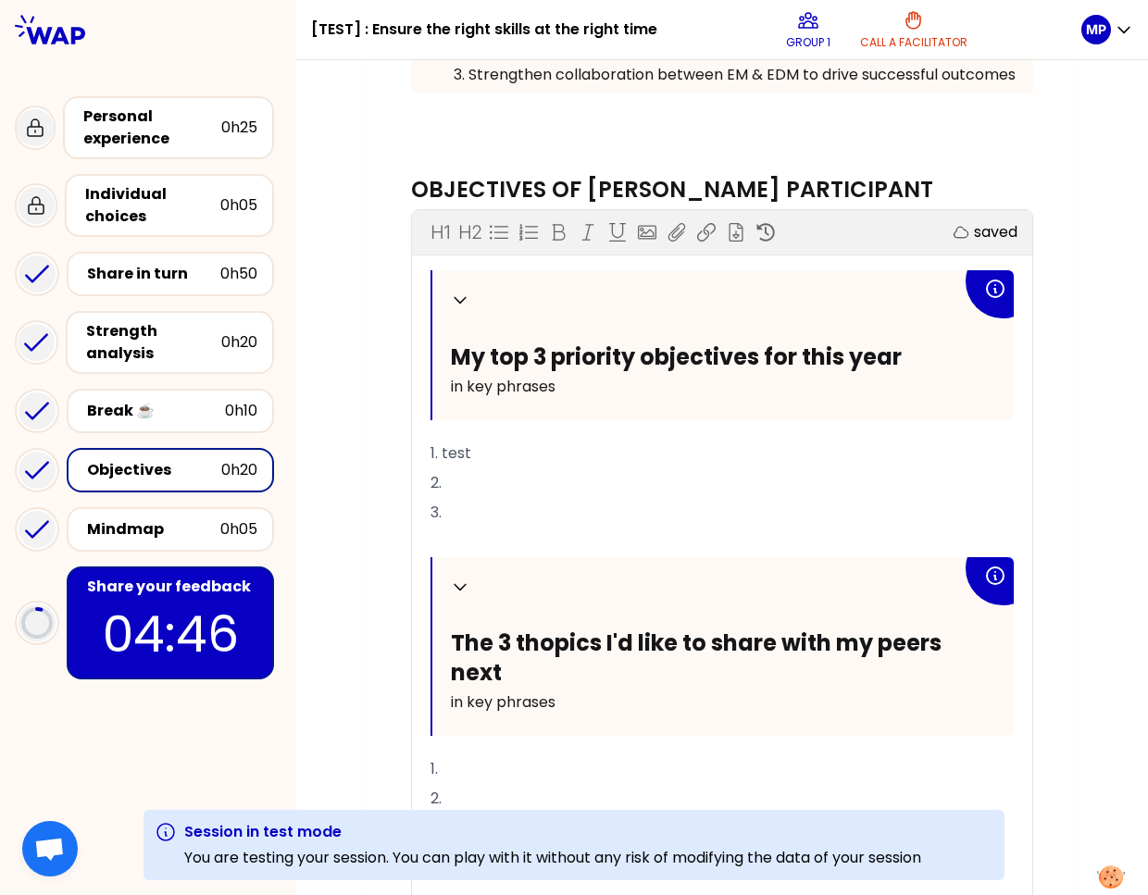
scroll to position [646, 0]
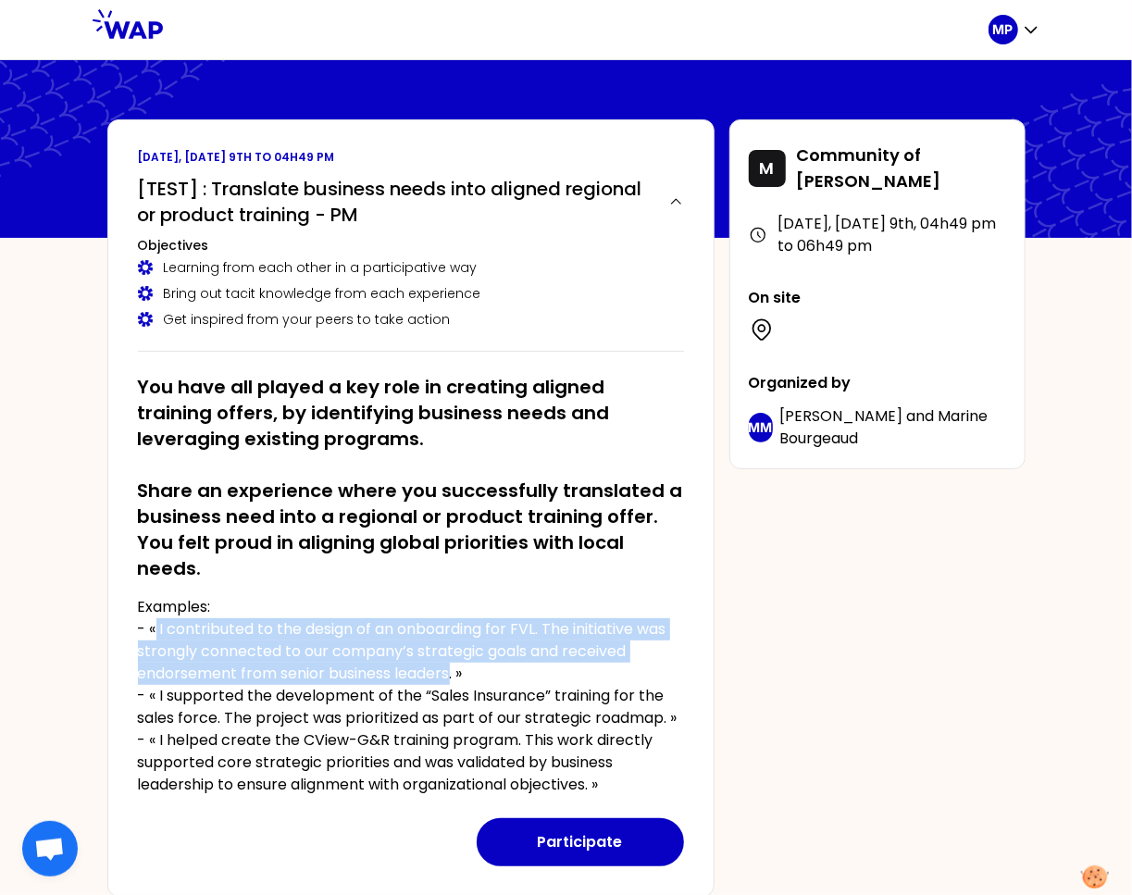
drag, startPoint x: 155, startPoint y: 631, endPoint x: 452, endPoint y: 673, distance: 300.2
click at [452, 672] on p "Examples: - « I contributed to the design of an onboarding for FVL. The initiat…" at bounding box center [411, 696] width 546 height 200
copy p "I contributed to the design of an onboarding for FVL. The initiative was strong…"
click at [591, 840] on button "Participate" at bounding box center [580, 842] width 207 height 48
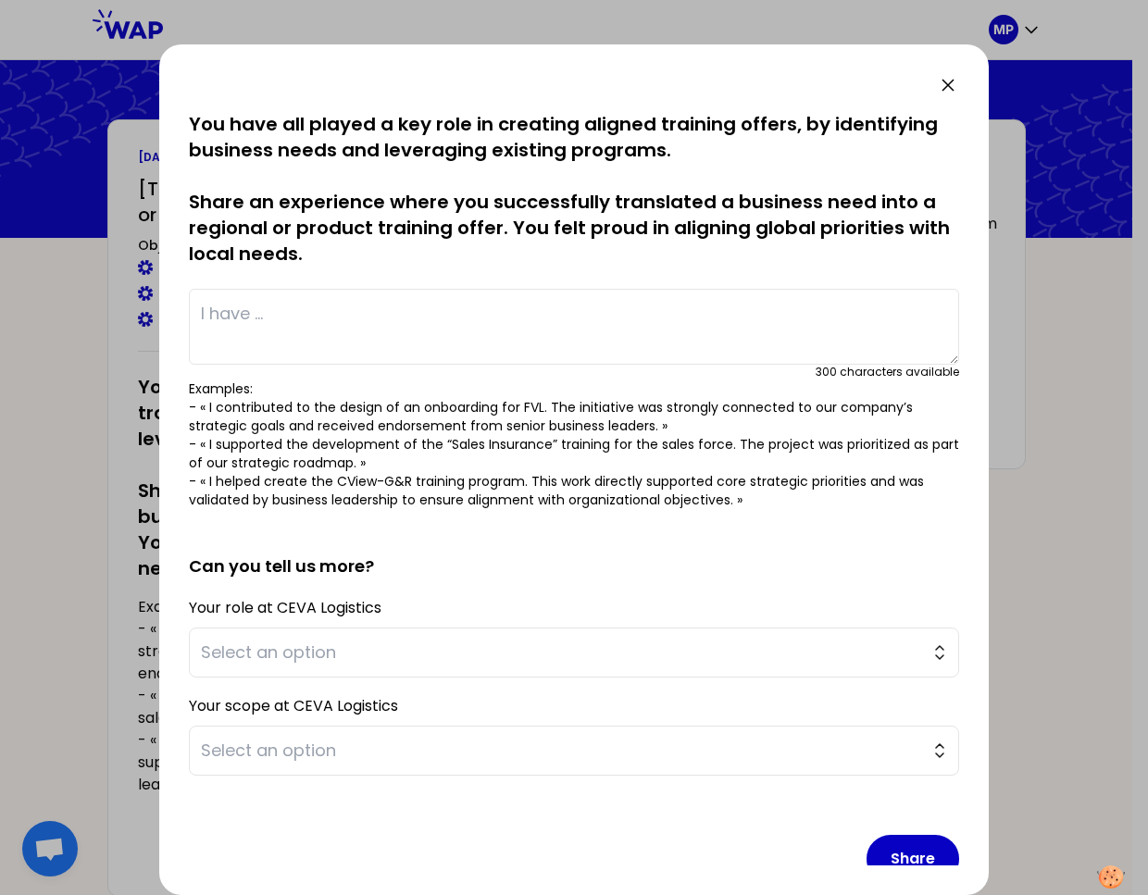
click at [304, 323] on textarea at bounding box center [574, 327] width 770 height 76
paste textarea "I contributed to the design of an onboarding for FVL. The initiative was strong…"
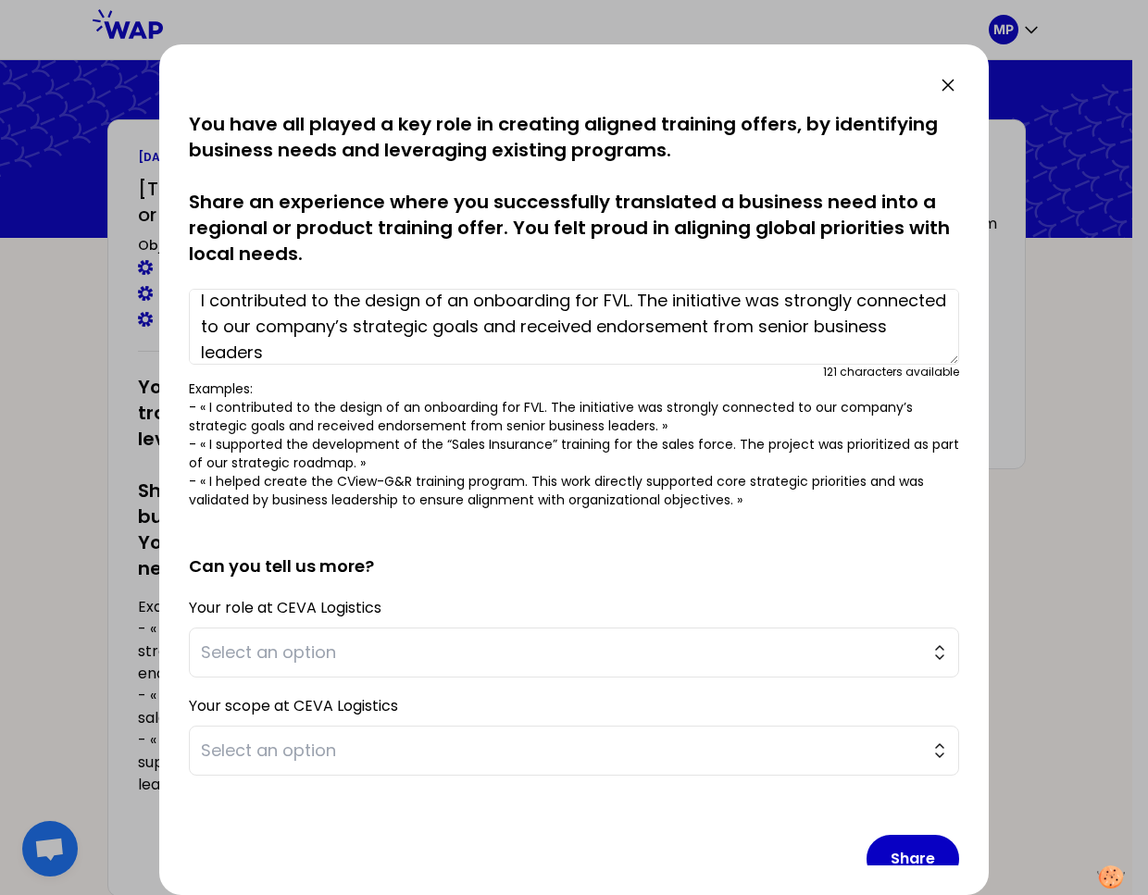
scroll to position [31, 0]
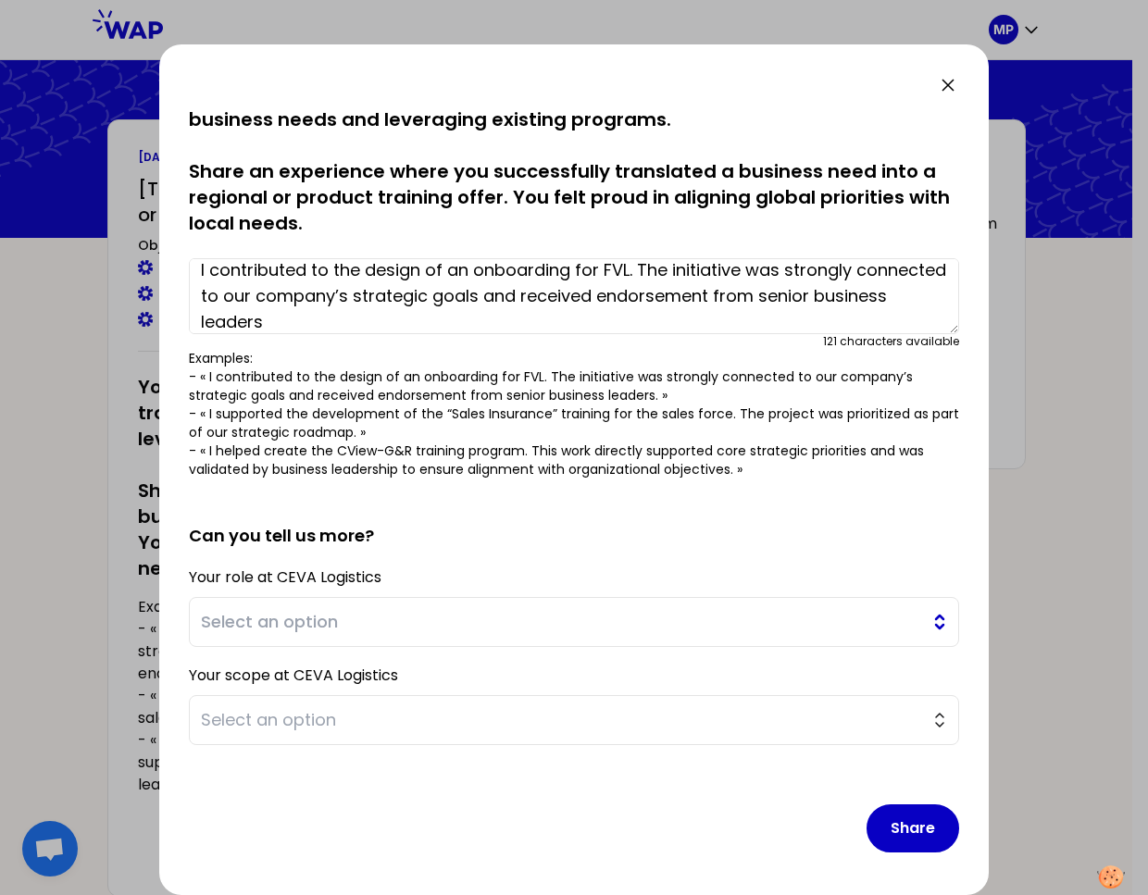
type textarea "I contributed to the design of an onboarding for FVL. The initiative was strong…"
click at [585, 636] on button "Select an option" at bounding box center [574, 622] width 770 height 50
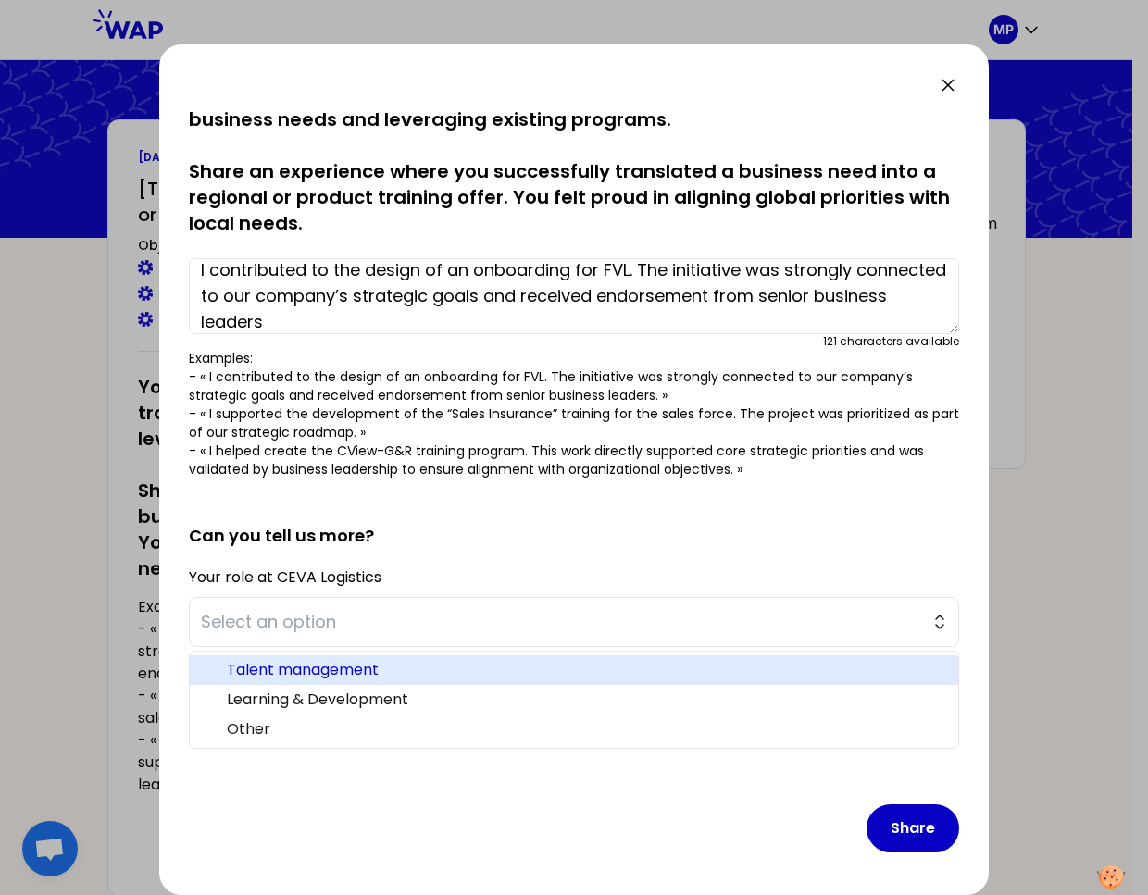
click at [556, 661] on span "Talent management" at bounding box center [585, 670] width 717 height 22
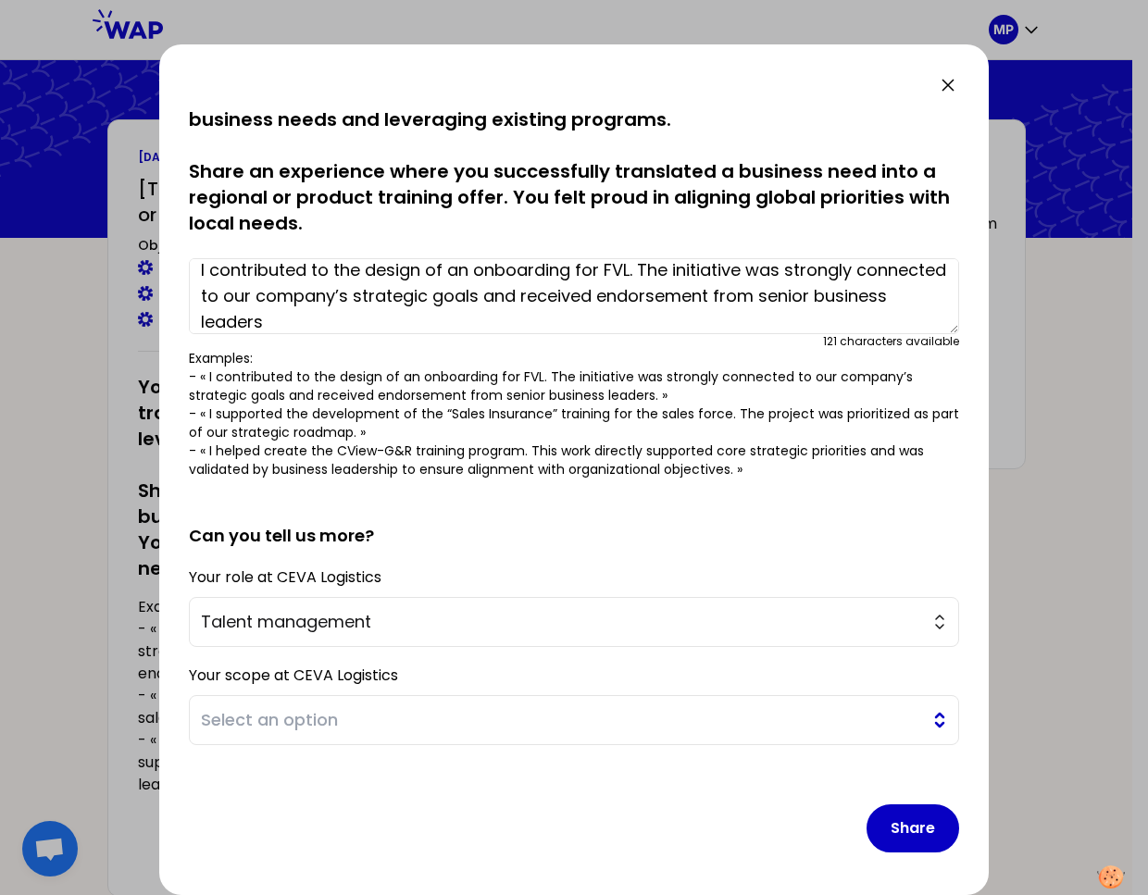
click at [571, 717] on span "Select an option" at bounding box center [561, 720] width 720 height 26
click at [466, 750] on ul "Global Regional Local Other" at bounding box center [574, 808] width 770 height 119
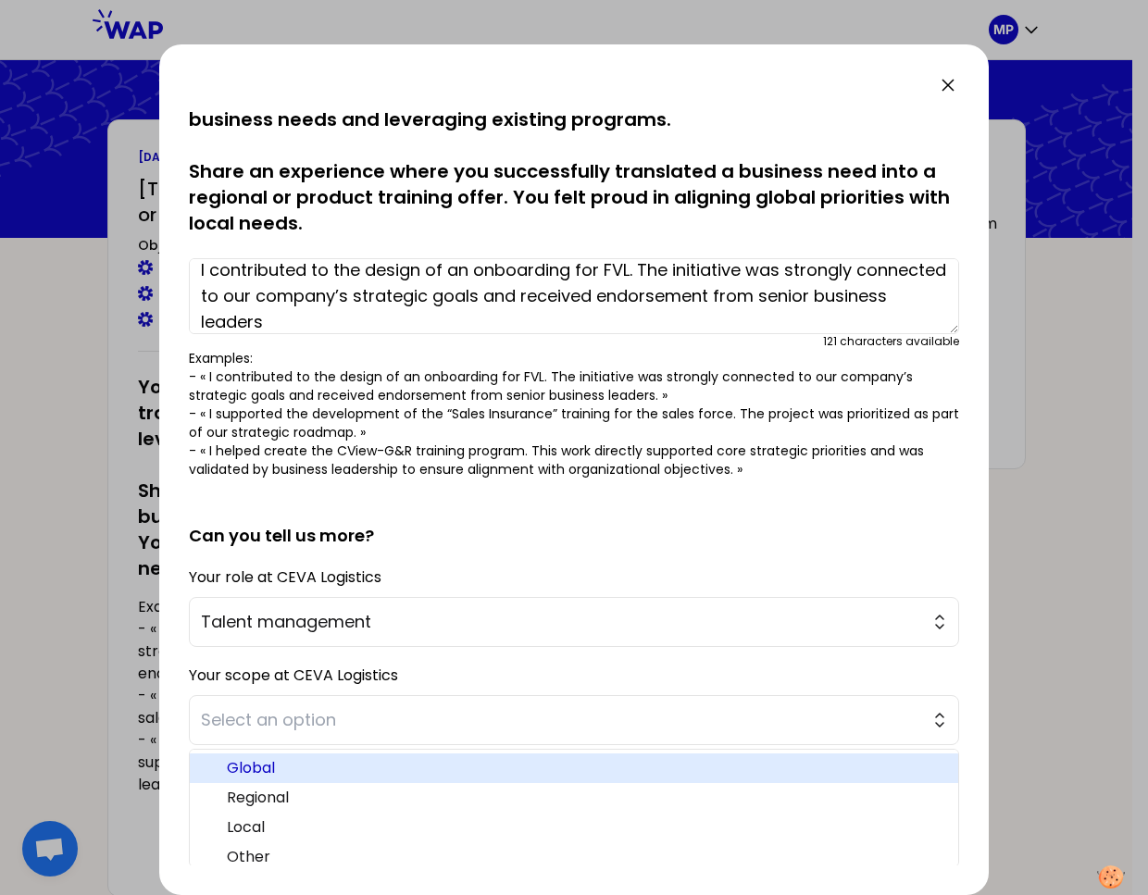
drag, startPoint x: 466, startPoint y: 763, endPoint x: 645, endPoint y: 741, distance: 181.0
click at [466, 763] on span "Global" at bounding box center [585, 768] width 717 height 22
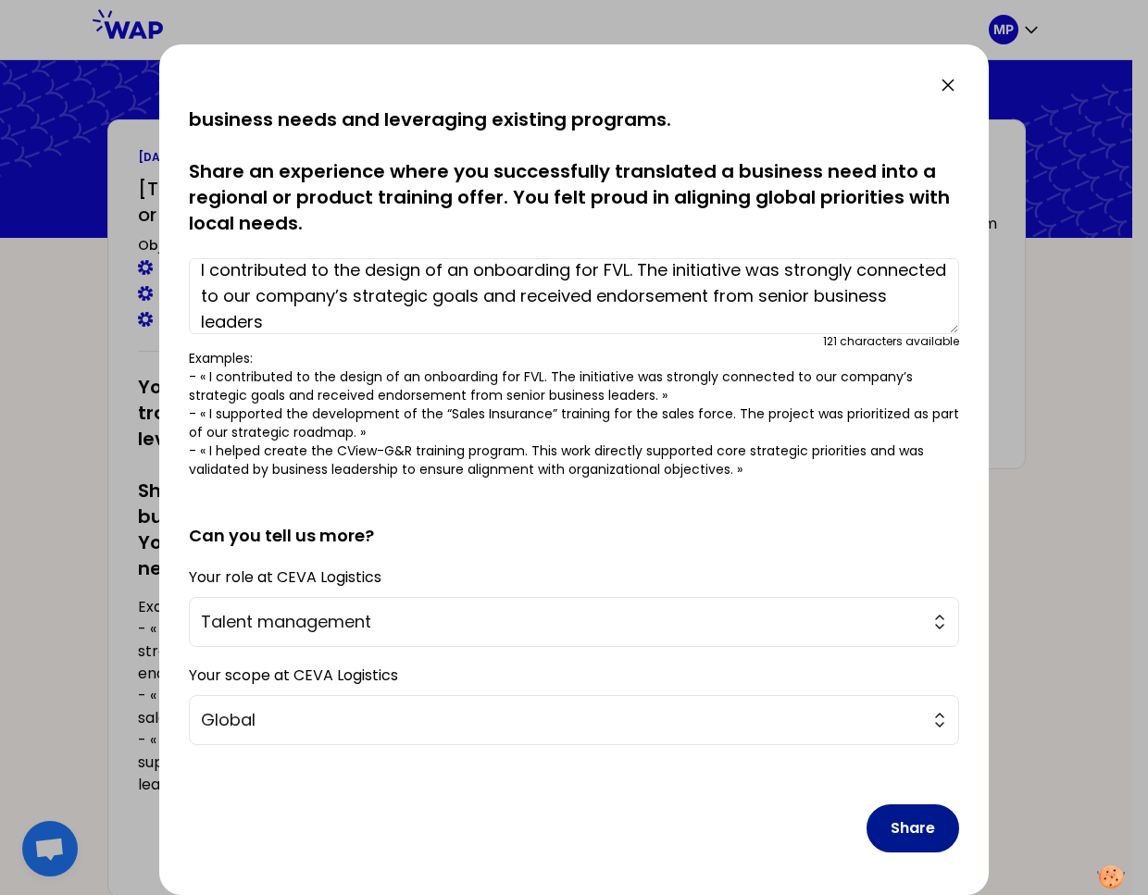
click at [906, 821] on button "Share" at bounding box center [913, 829] width 93 height 48
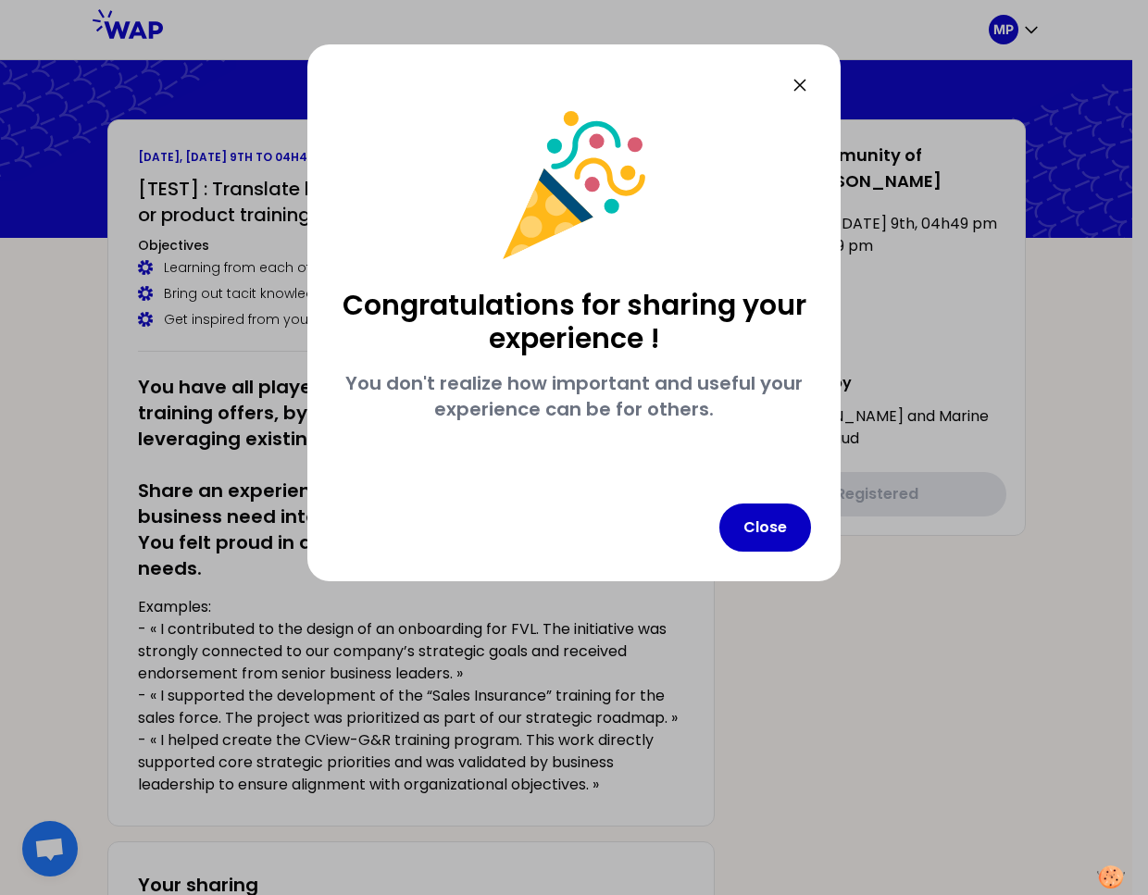
scroll to position [0, 0]
click at [792, 512] on button "Close" at bounding box center [765, 528] width 92 height 48
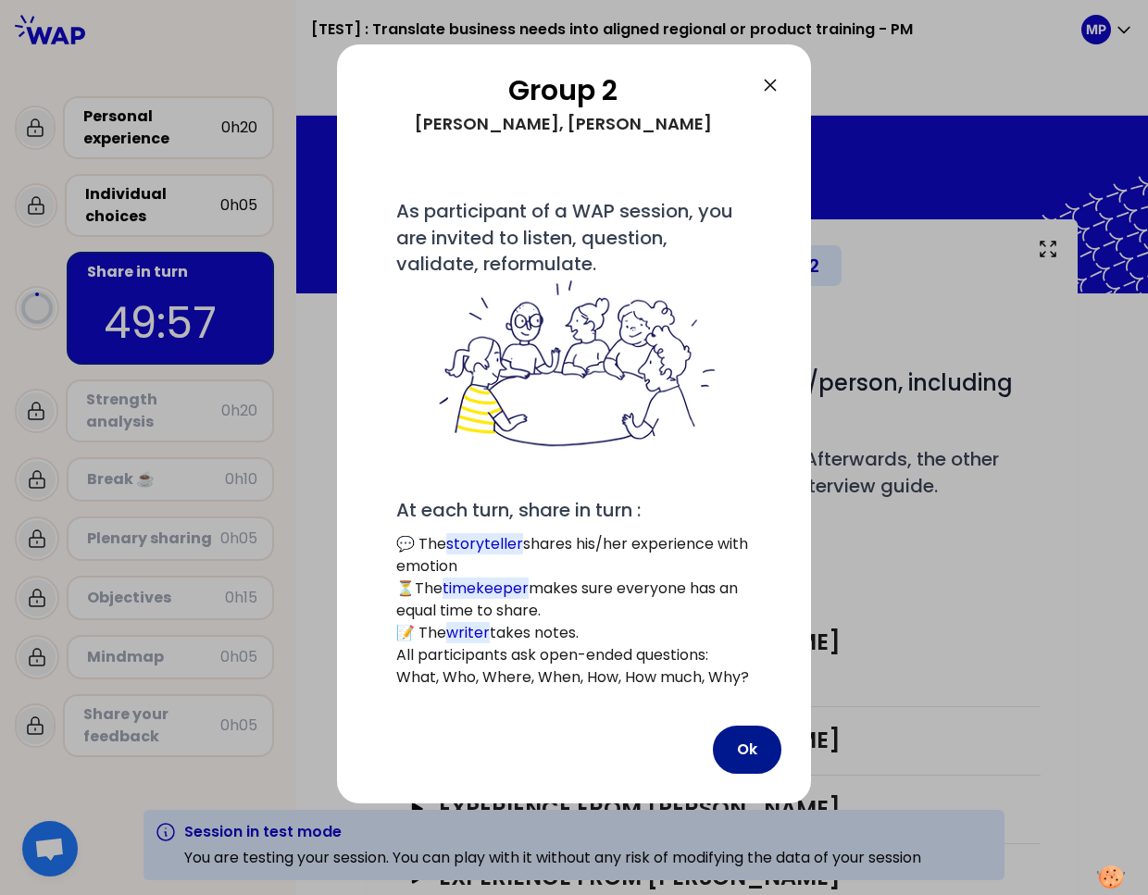
click at [756, 752] on button "Ok" at bounding box center [747, 750] width 69 height 48
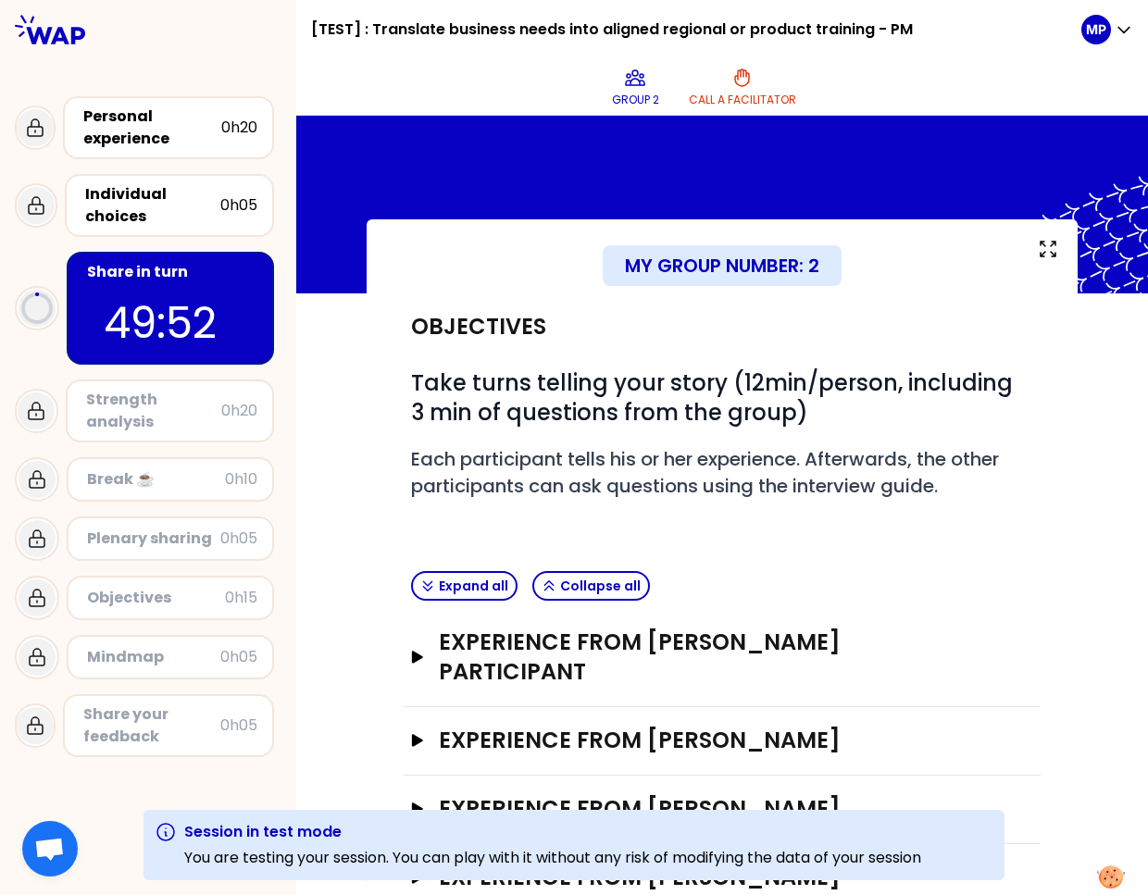
click at [544, 444] on div "# Take turns telling your story (12min/person, including 3 min of questions fro…" at bounding box center [722, 449] width 622 height 162
click at [661, 645] on h3 "Experience from [PERSON_NAME] Participant" at bounding box center [705, 657] width 532 height 59
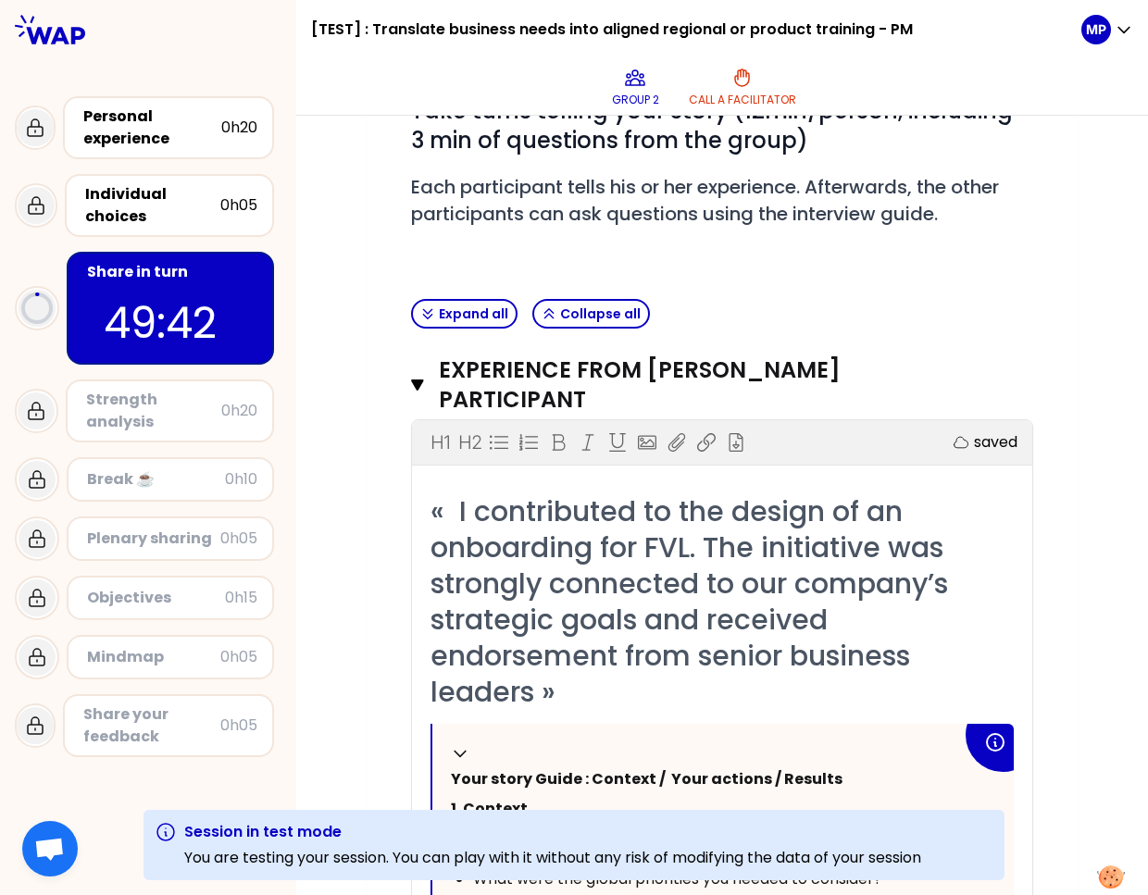
scroll to position [269, 0]
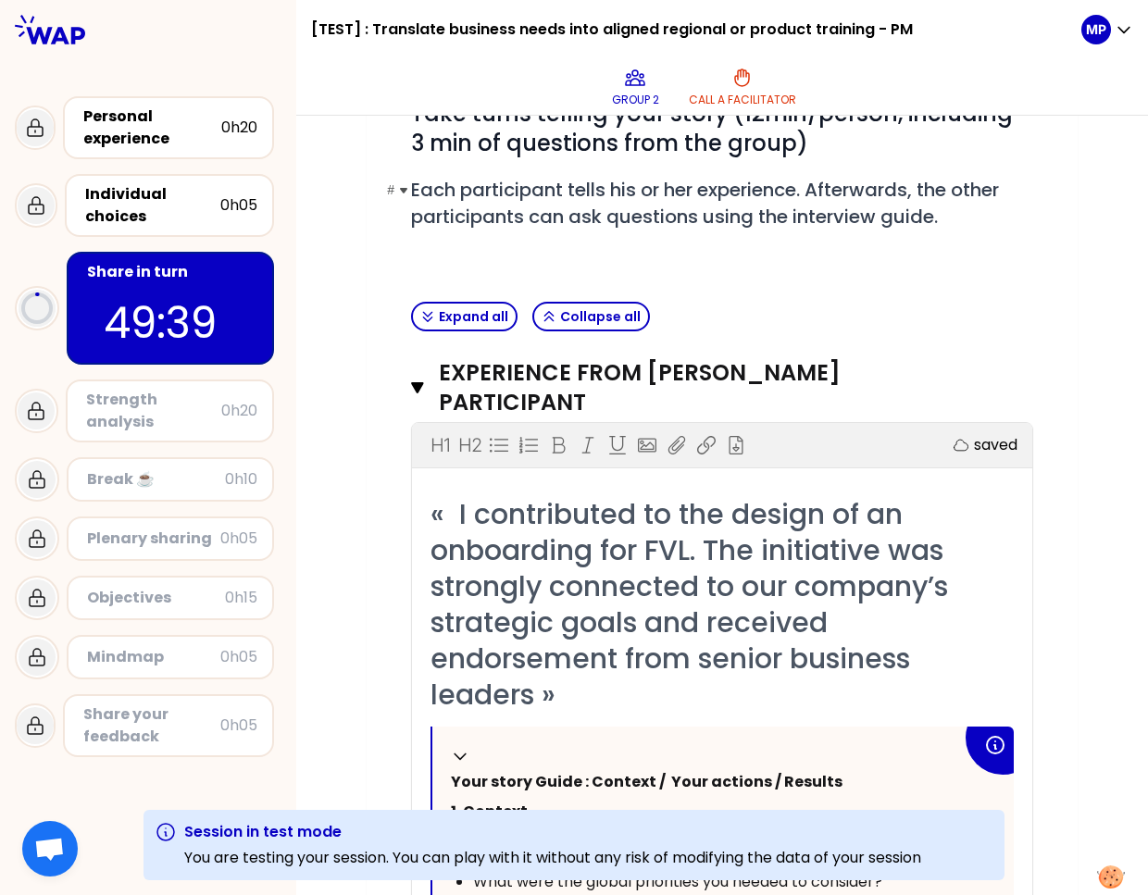
click at [514, 207] on span "Each participant tells his or her experience. Afterwards, the other participant…" at bounding box center [707, 203] width 593 height 53
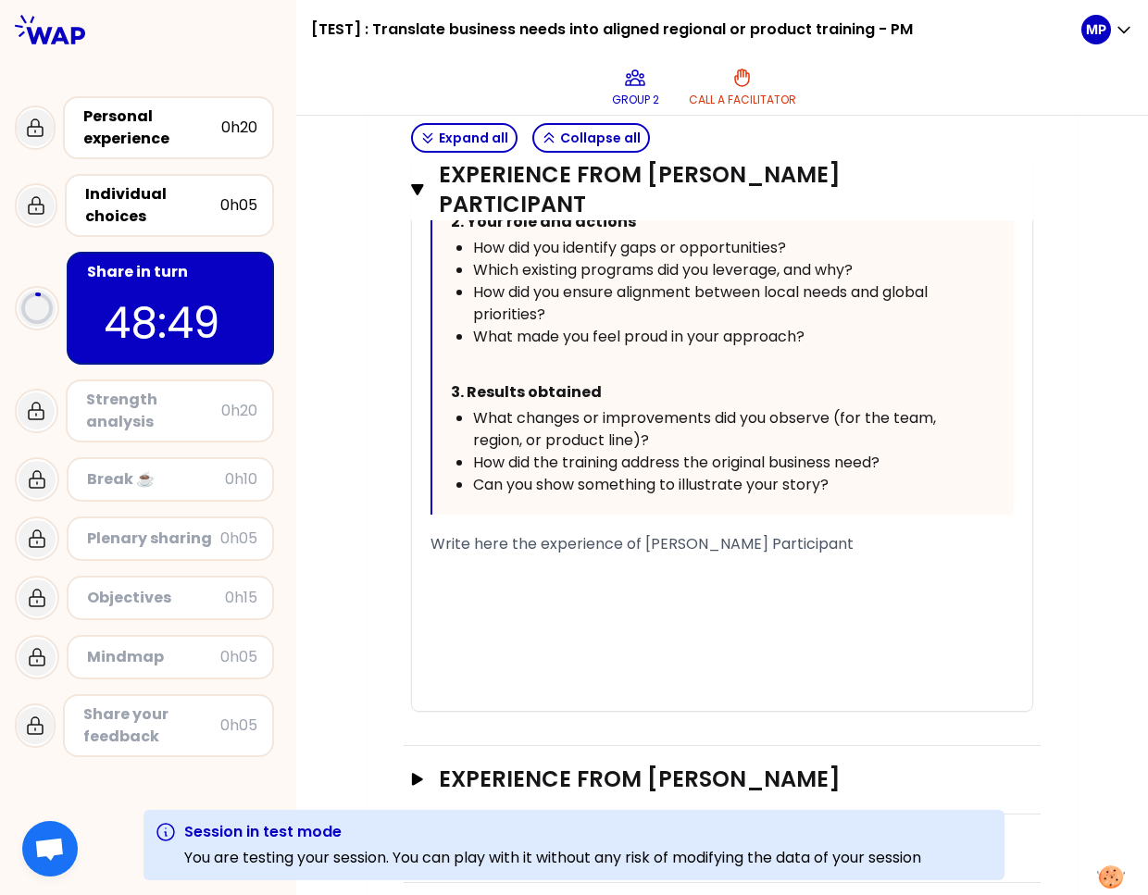
scroll to position [988, 0]
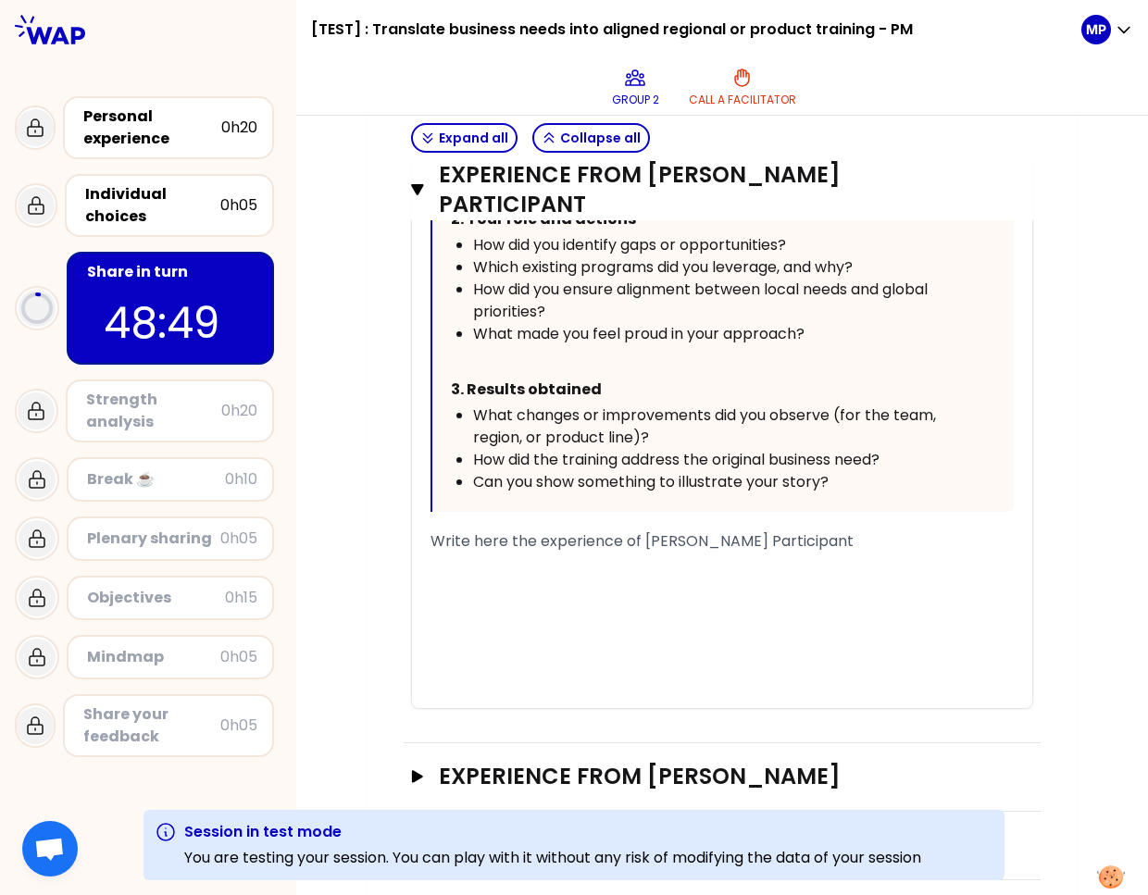
click at [709, 619] on div "﻿" at bounding box center [722, 630] width 583 height 22
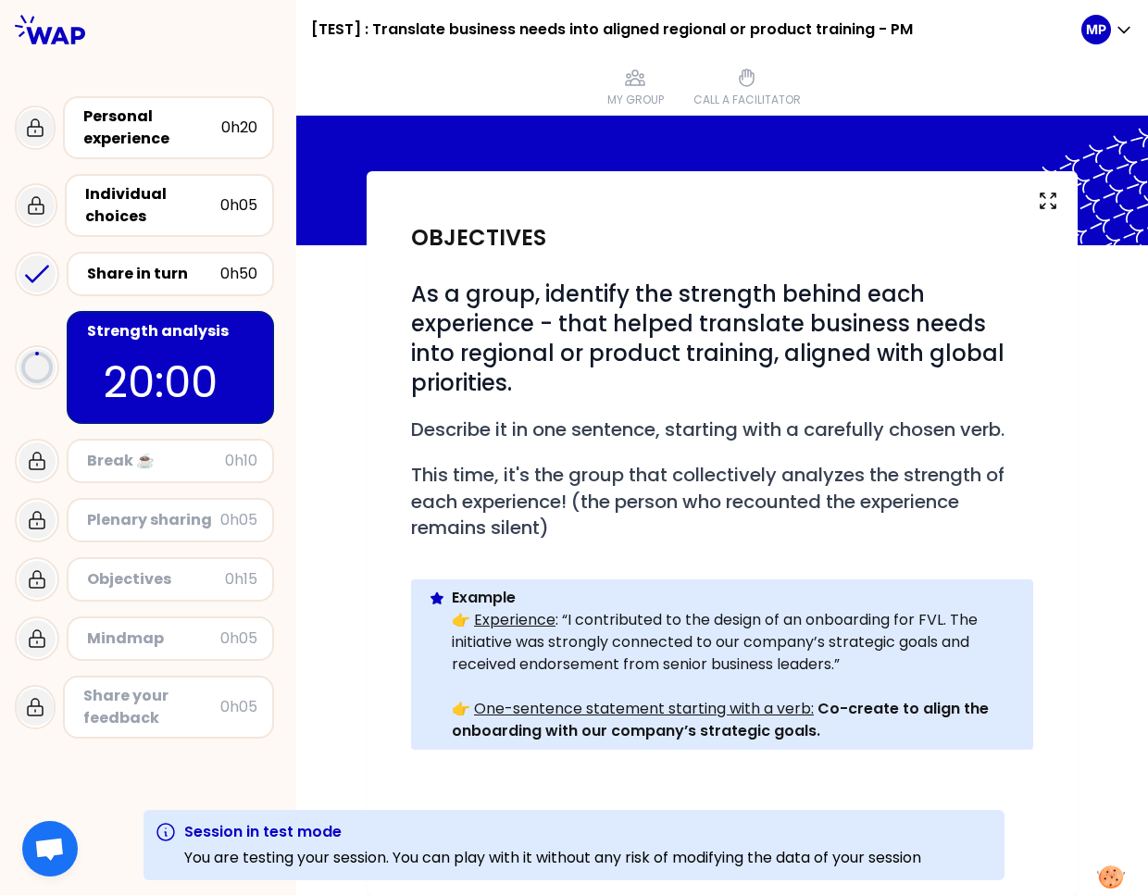
scroll to position [391, 0]
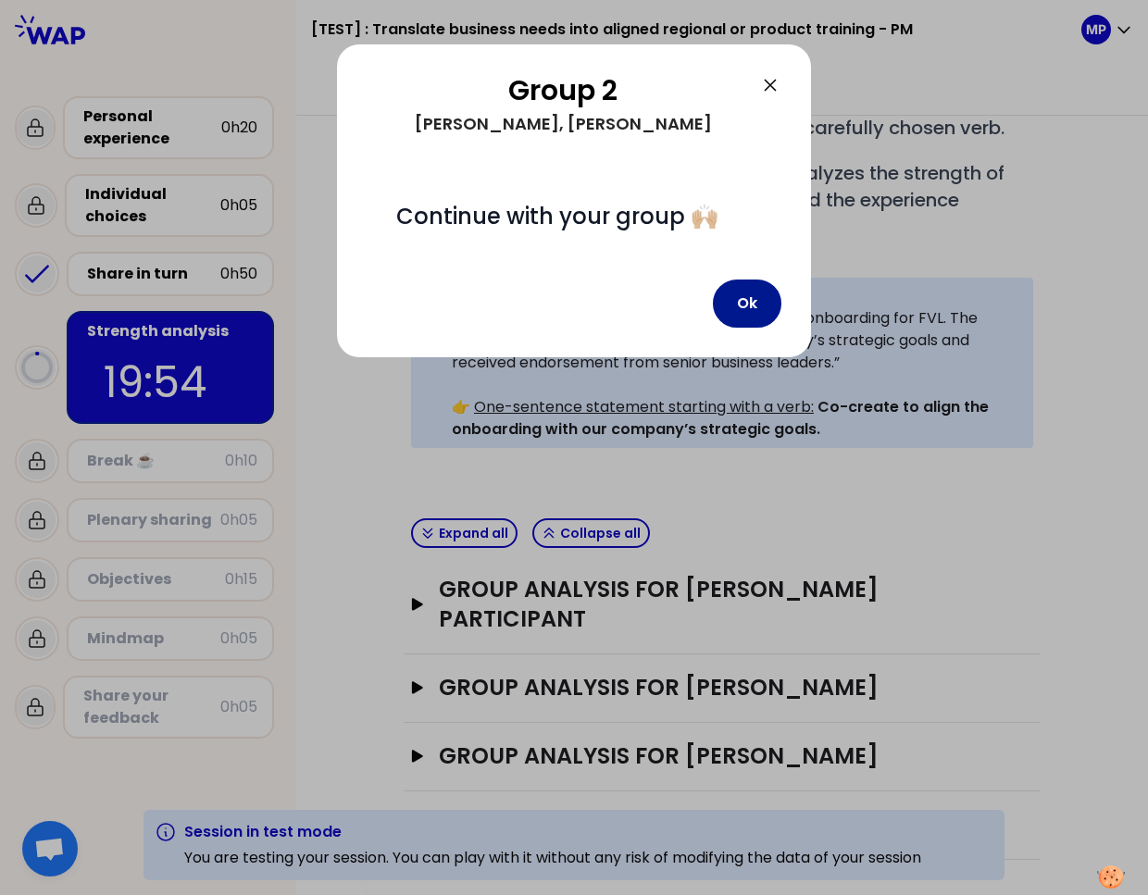
click at [753, 300] on button "Ok" at bounding box center [747, 304] width 69 height 48
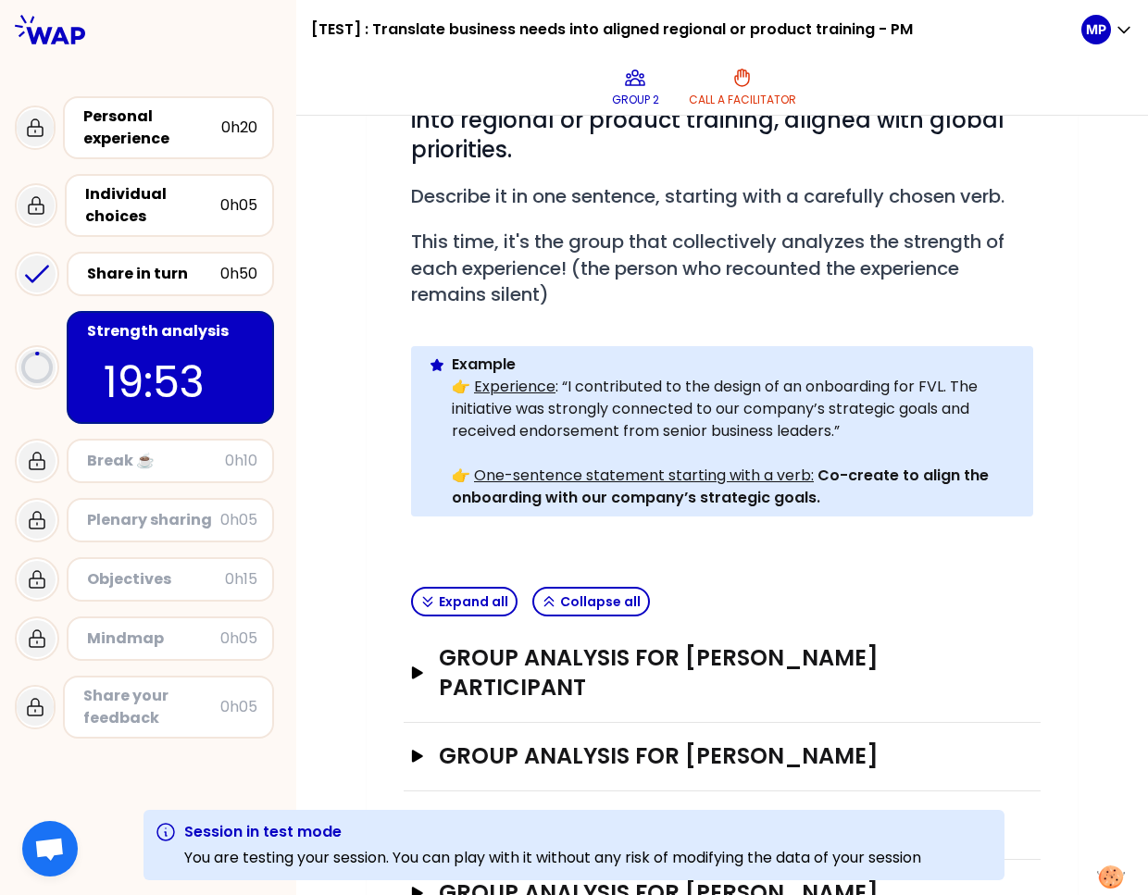
scroll to position [318, 0]
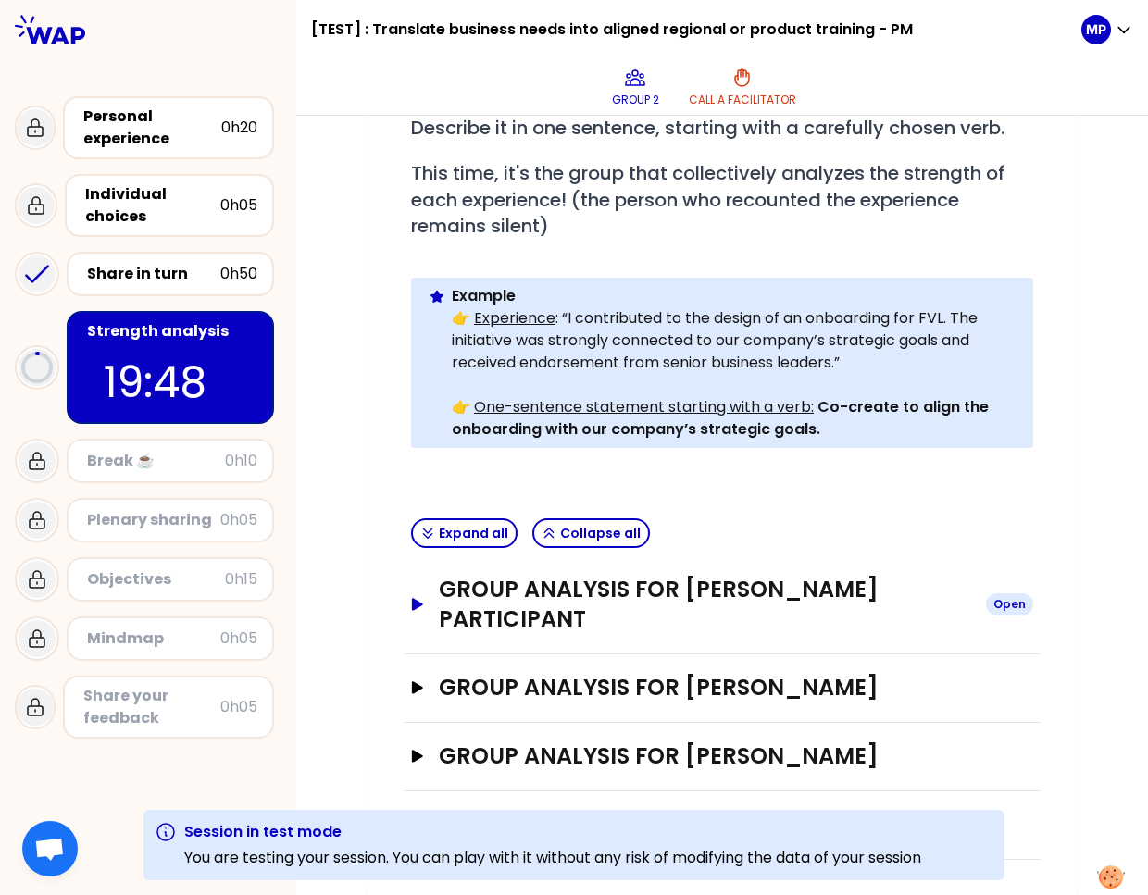
click at [664, 587] on h3 "Group analysis for [PERSON_NAME] Participant" at bounding box center [705, 604] width 532 height 59
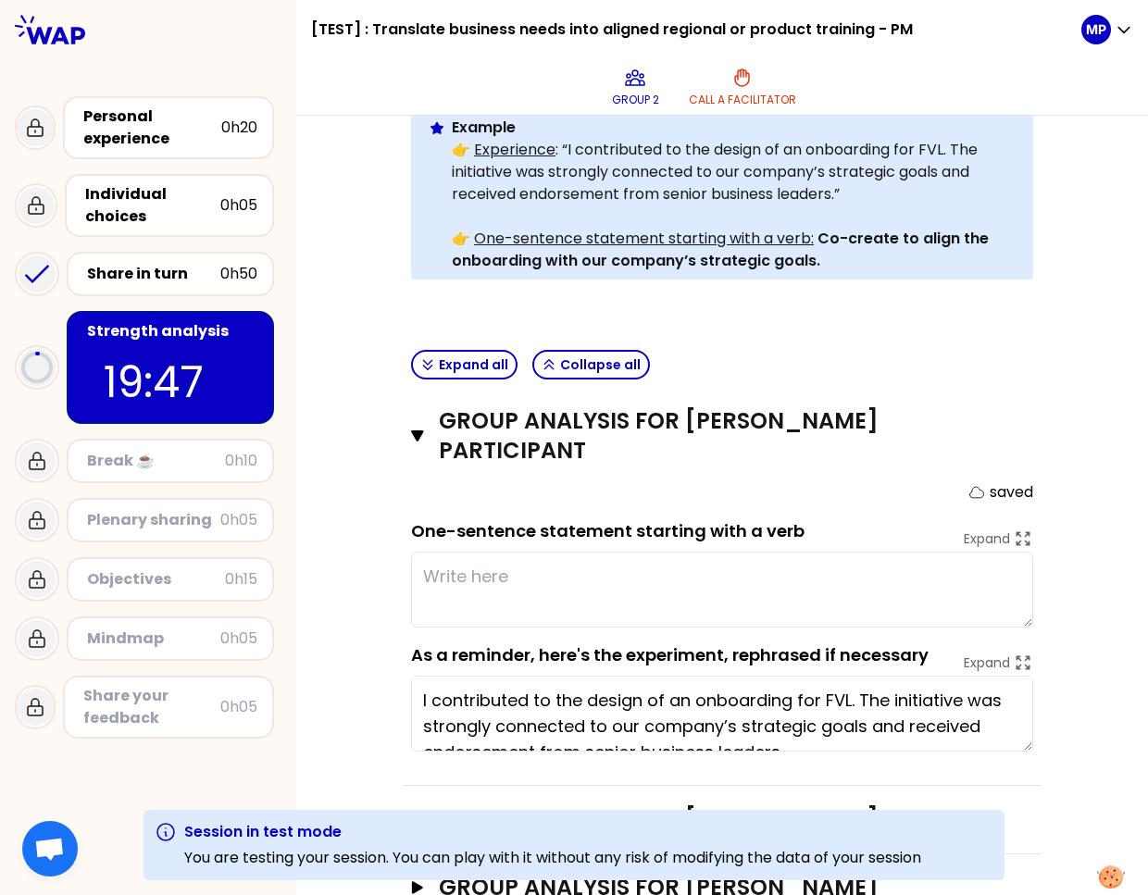
scroll to position [690, 0]
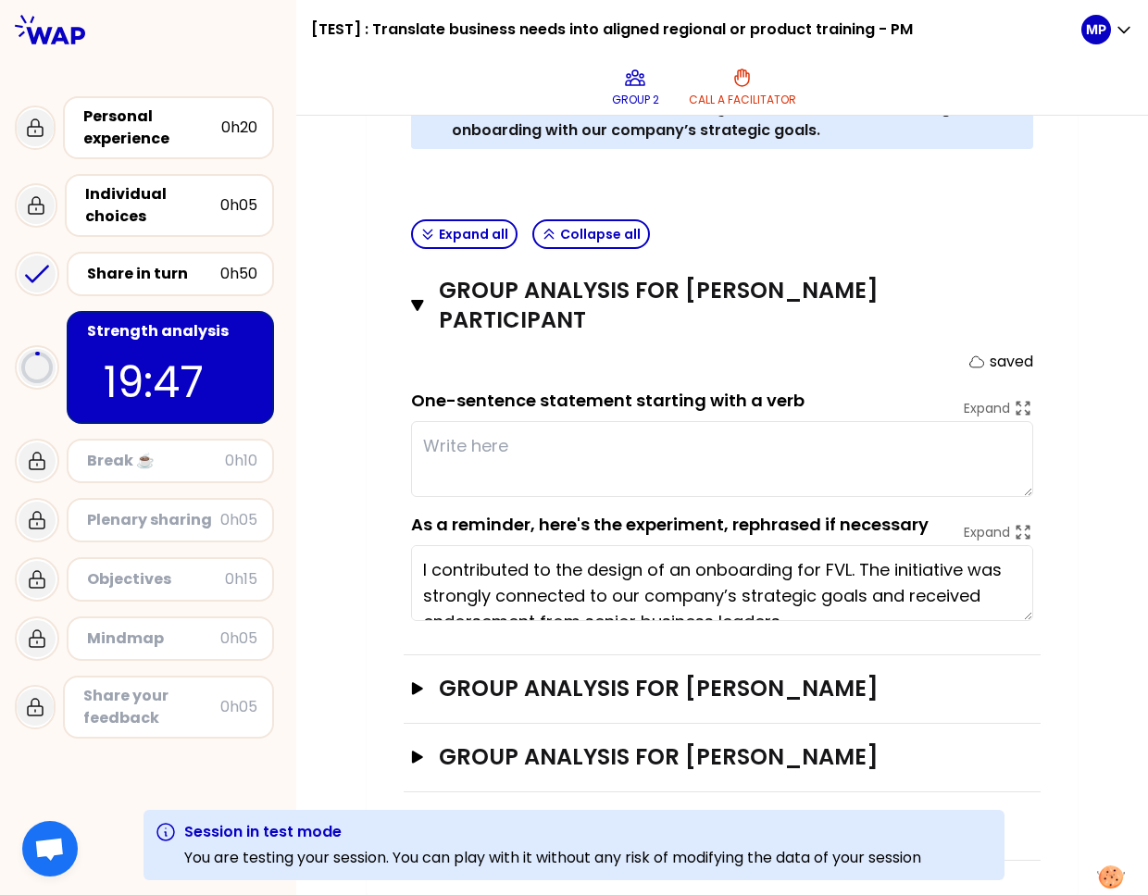
click at [635, 458] on textarea at bounding box center [722, 459] width 622 height 76
type textarea "test"
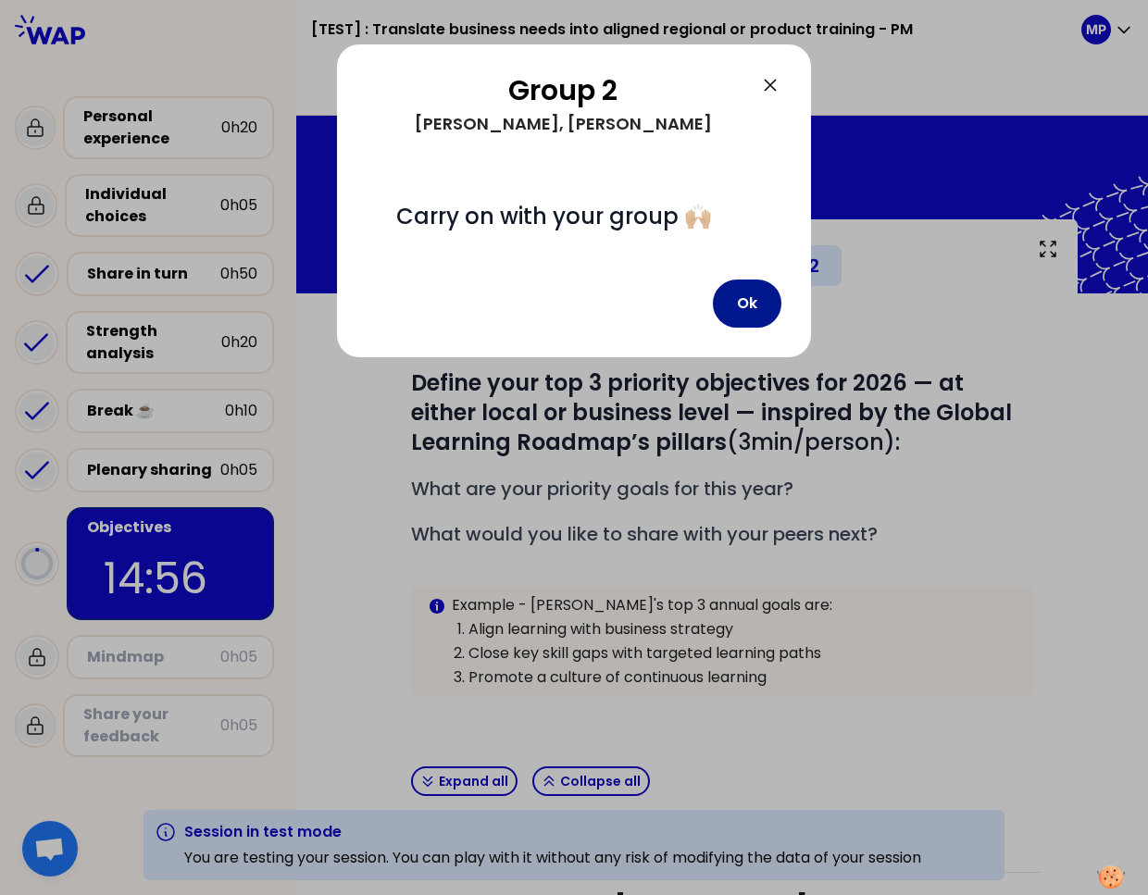
click at [756, 298] on button "Ok" at bounding box center [747, 304] width 69 height 48
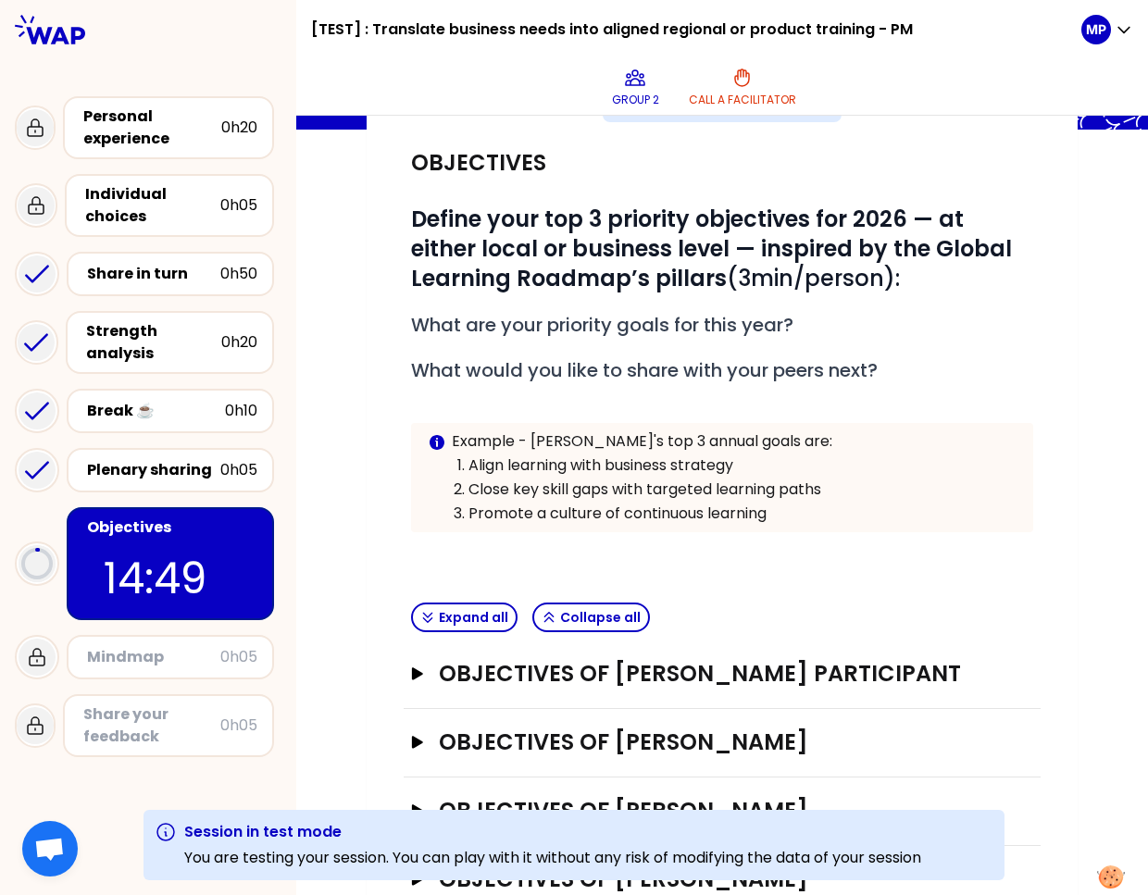
scroll to position [219, 0]
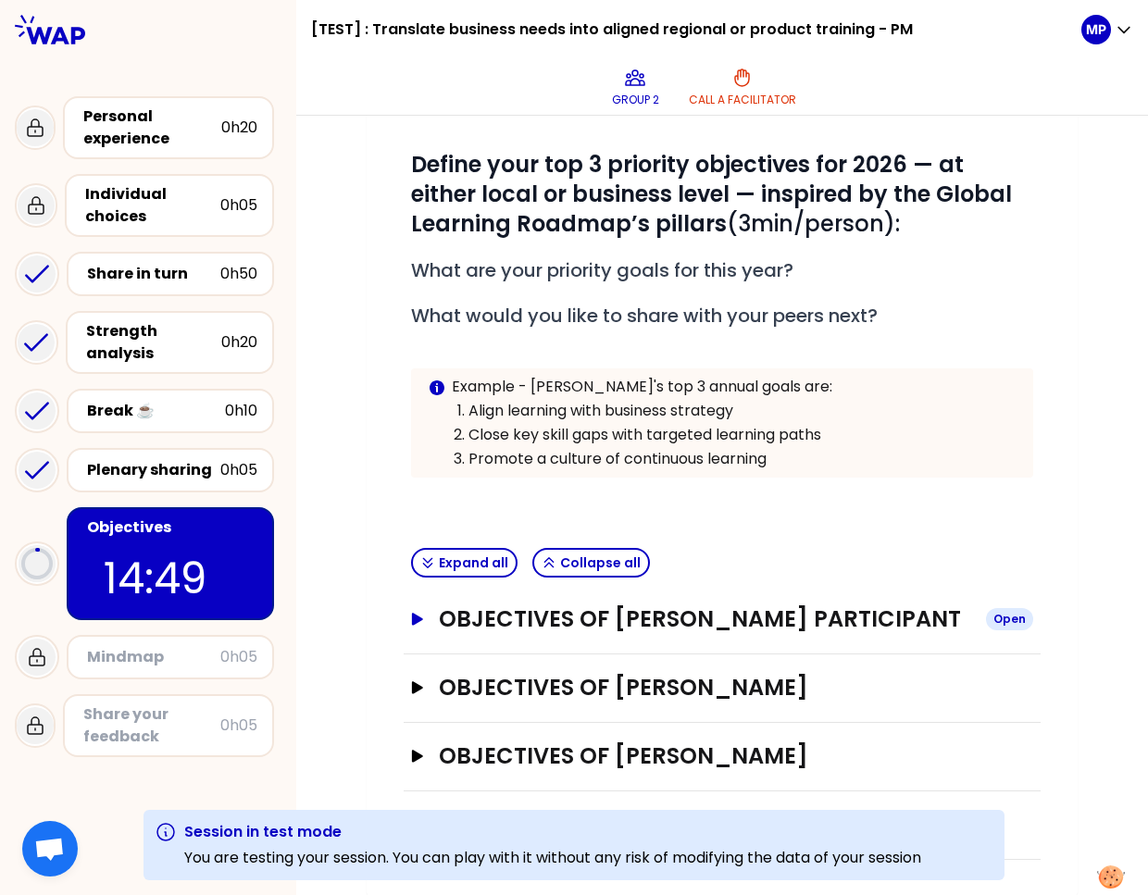
click at [648, 615] on h3 "Objectives of [PERSON_NAME] Participant" at bounding box center [705, 620] width 532 height 30
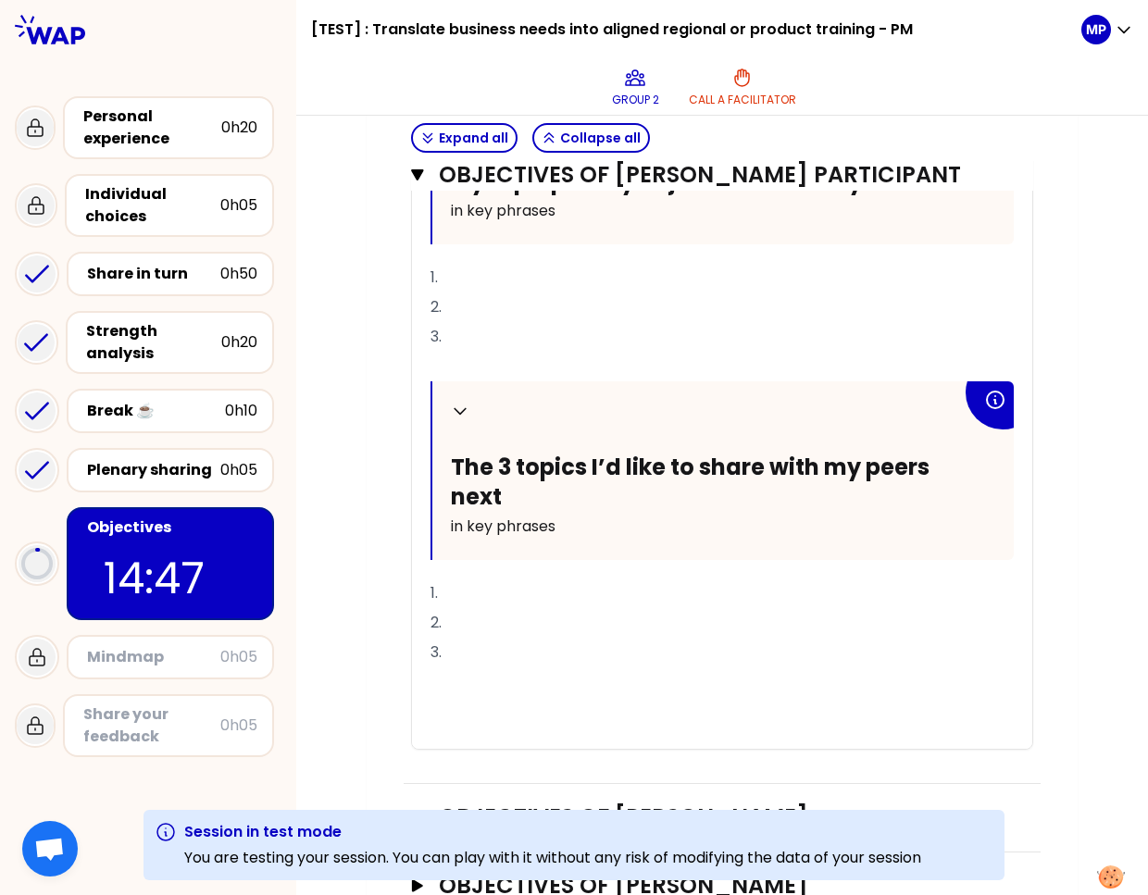
scroll to position [683, 0]
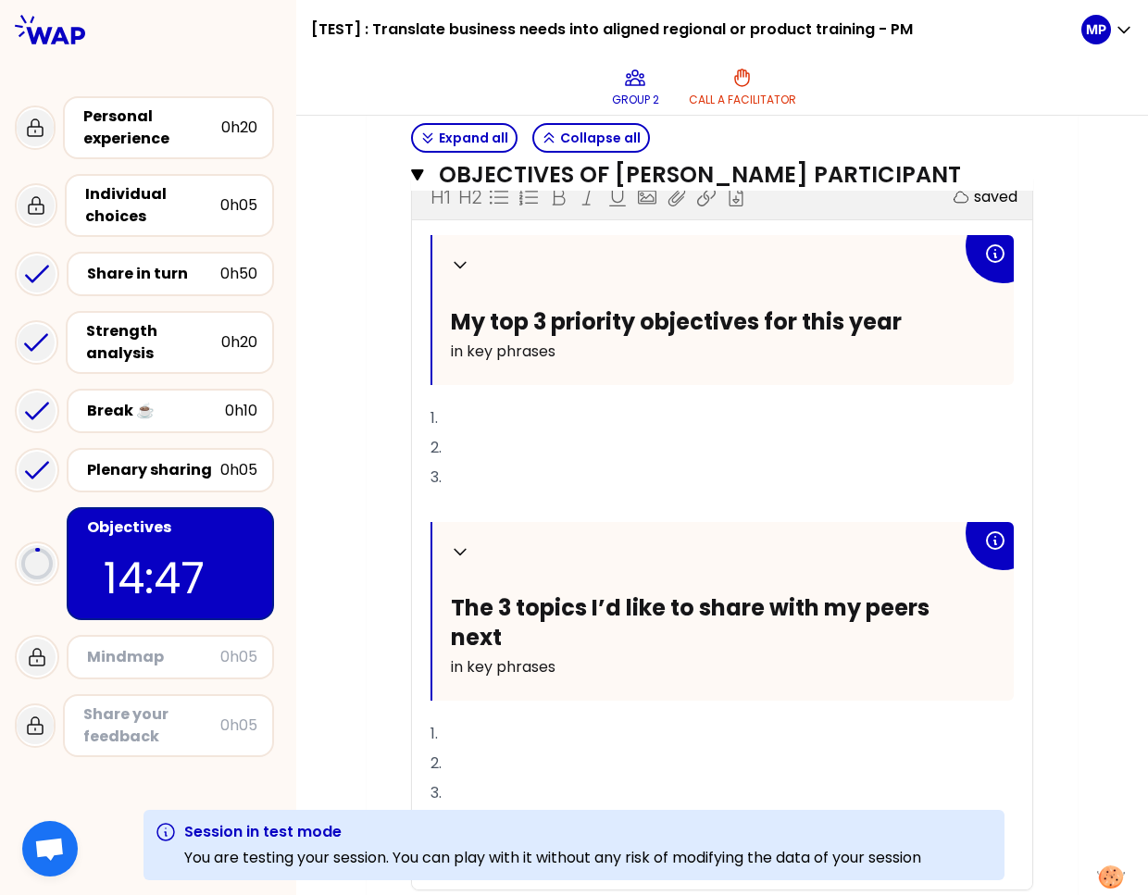
click at [527, 410] on p "1." at bounding box center [722, 419] width 583 height 30
click at [533, 743] on p "1." at bounding box center [722, 734] width 583 height 30
click at [520, 789] on p "3." at bounding box center [722, 794] width 583 height 30
